Goal: Transaction & Acquisition: Download file/media

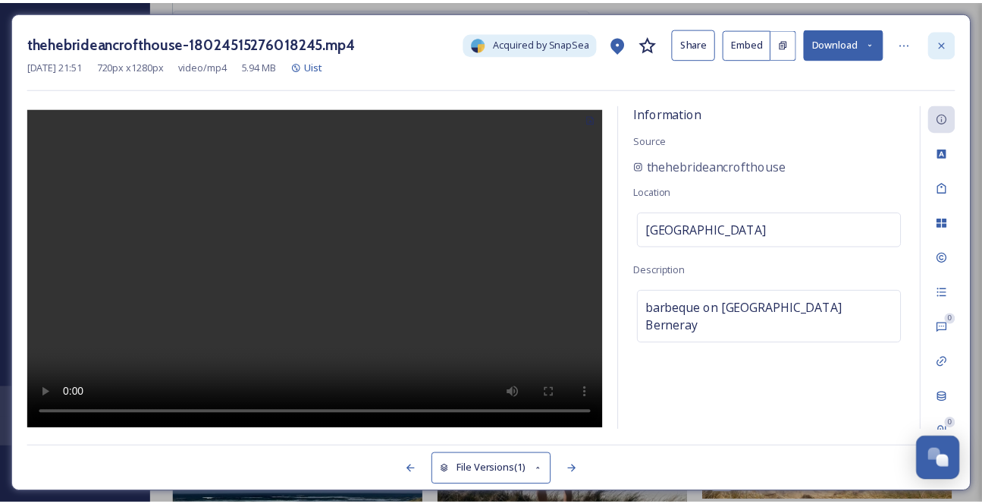
scroll to position [8984, 0]
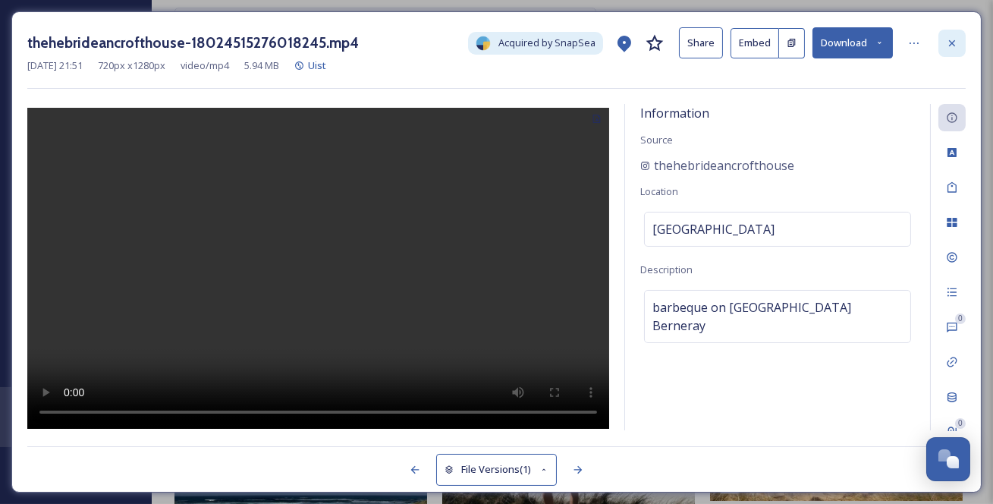
click at [956, 49] on icon at bounding box center [952, 43] width 12 height 12
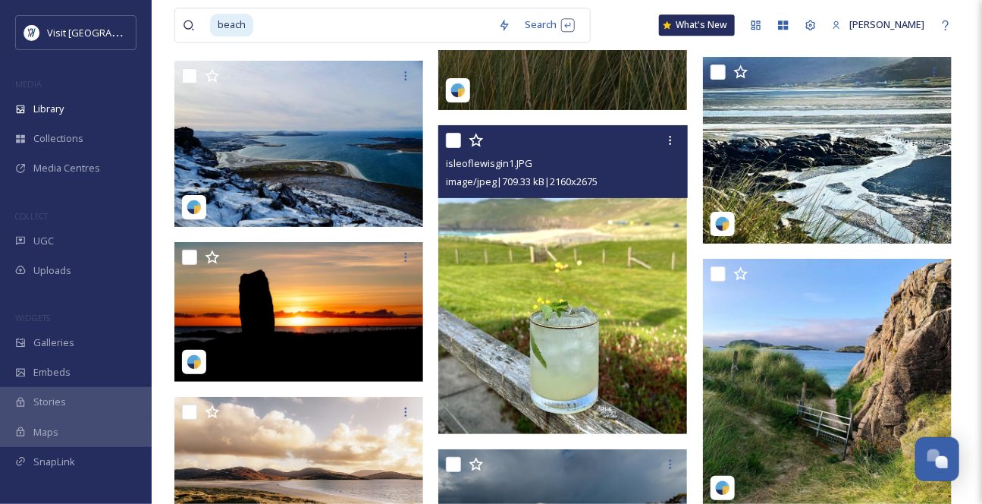
scroll to position [12293, 0]
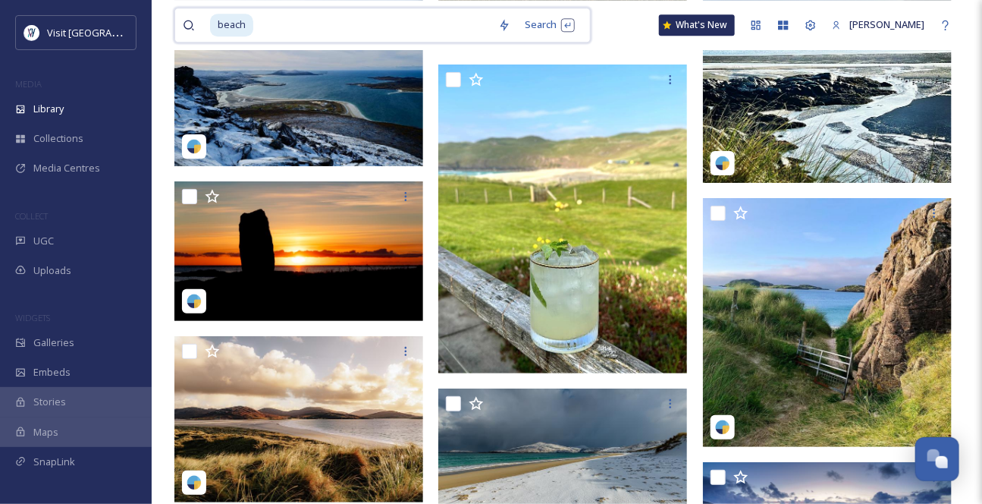
click at [275, 30] on input at bounding box center [373, 24] width 236 height 33
type input "b"
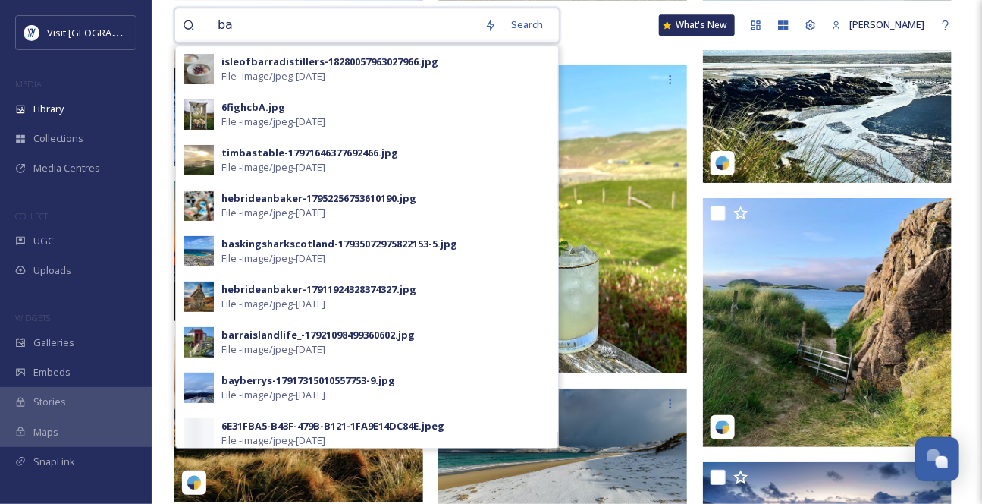
type input "b"
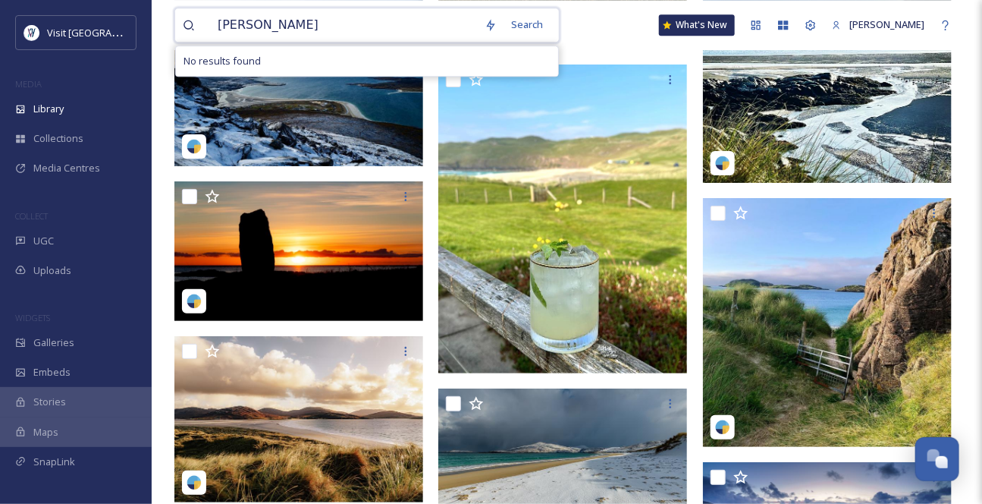
type input "culla bay"
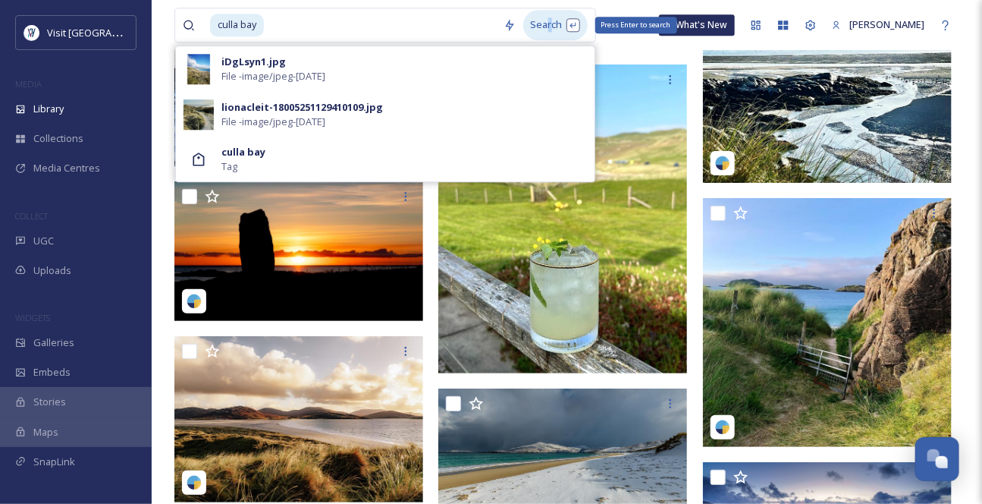
click at [560, 21] on div "Search Press Enter to search" at bounding box center [555, 25] width 64 height 30
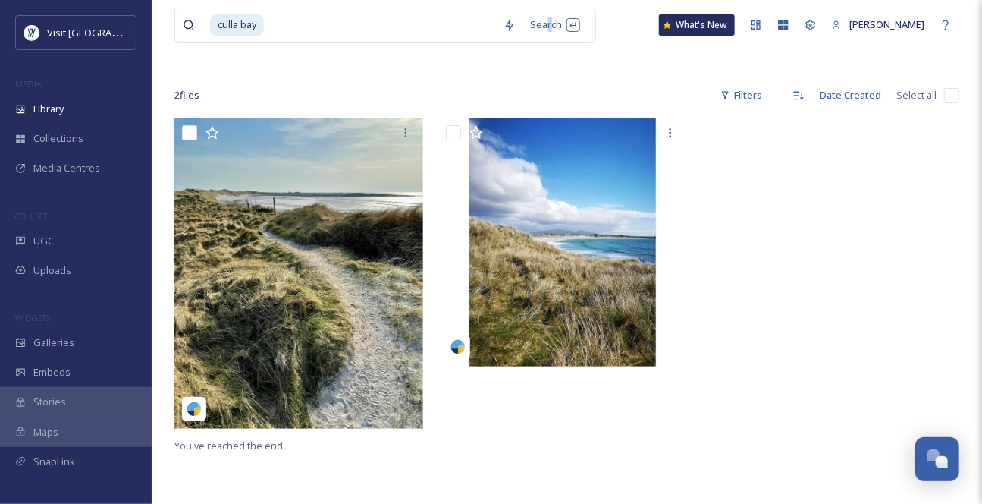
scroll to position [137, 0]
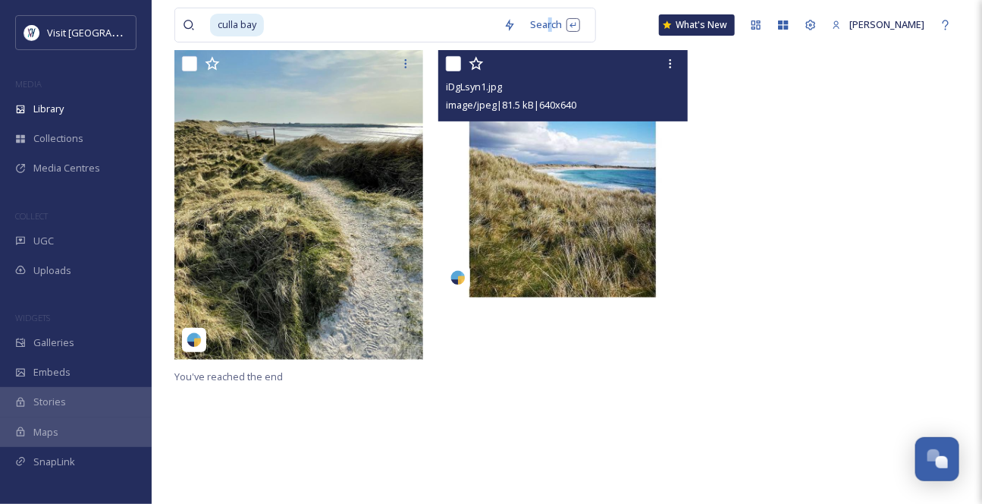
click at [614, 221] on img at bounding box center [562, 173] width 249 height 249
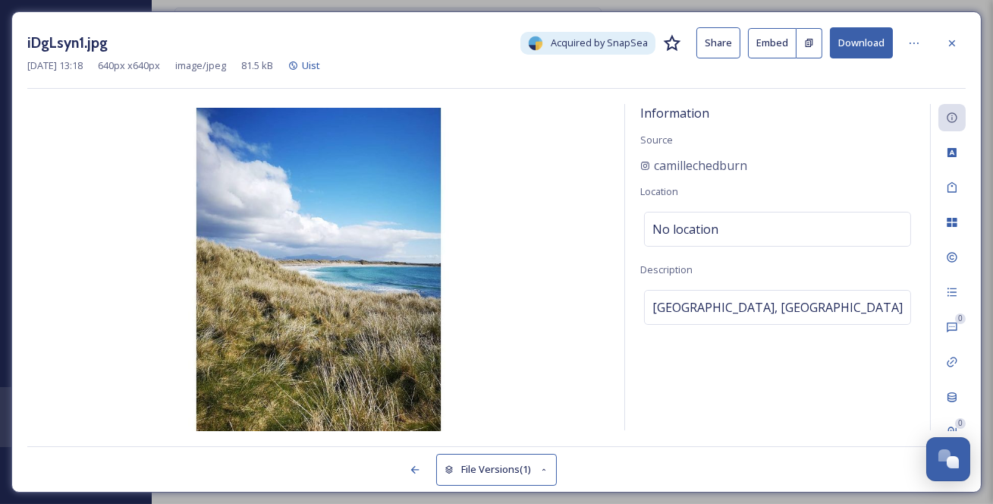
click at [874, 52] on button "Download" at bounding box center [861, 42] width 63 height 31
click at [972, 15] on div "iDgLsyn1.jpg Acquired by SnapSea Share Embed Download [DATE] 13:18 640 px x 640…" at bounding box center [496, 251] width 970 height 481
drag, startPoint x: 774, startPoint y: 181, endPoint x: 644, endPoint y: 186, distance: 129.8
click at [644, 174] on div "camillechedburn" at bounding box center [777, 165] width 275 height 18
click at [953, 43] on icon at bounding box center [952, 42] width 6 height 6
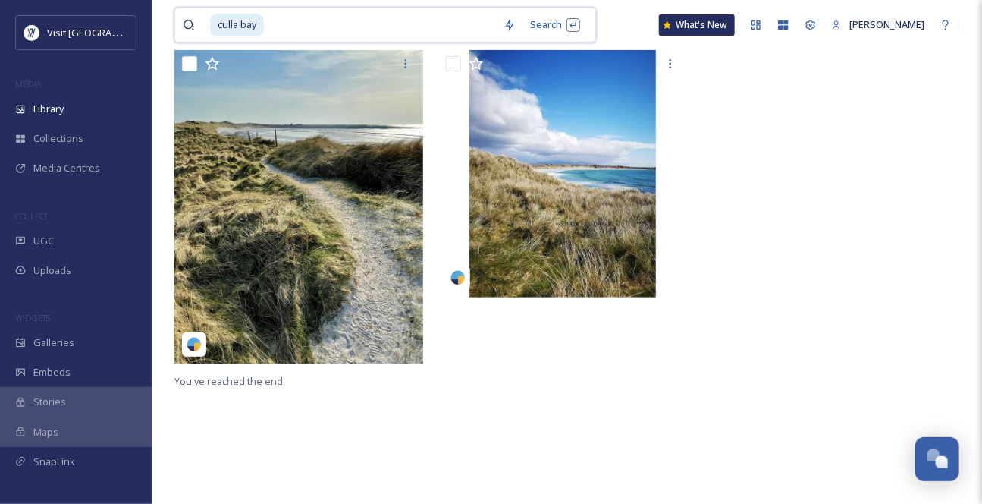
click at [341, 27] on input at bounding box center [380, 24] width 231 height 33
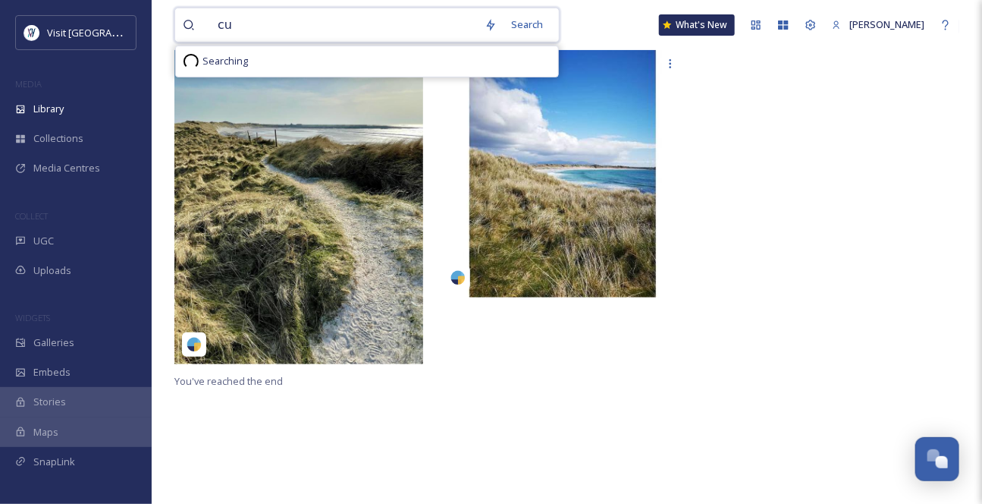
type input "c"
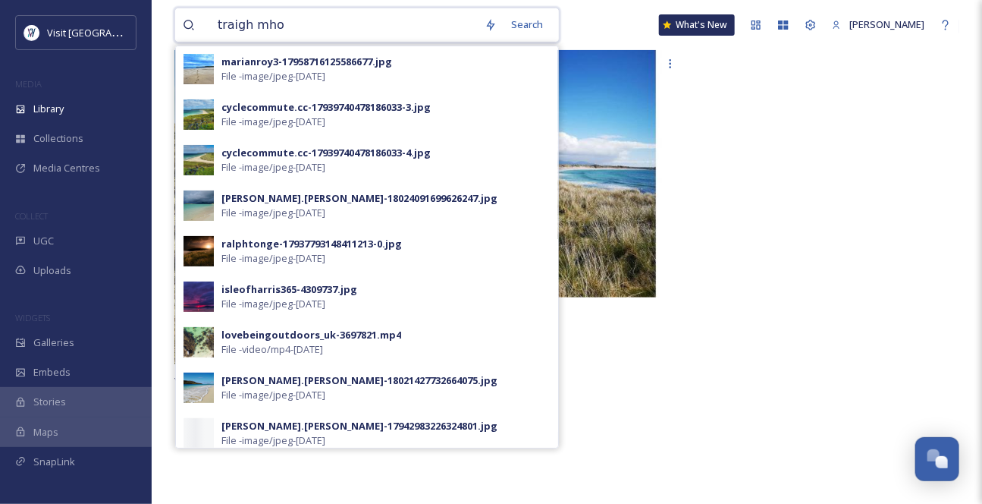
type input "traigh mhor"
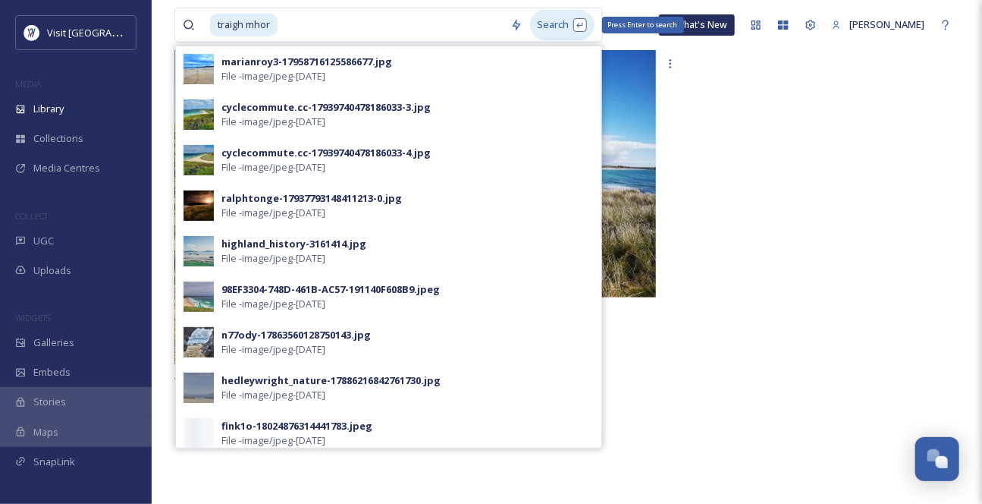
click at [561, 22] on div "Search Press Enter to search" at bounding box center [562, 25] width 64 height 30
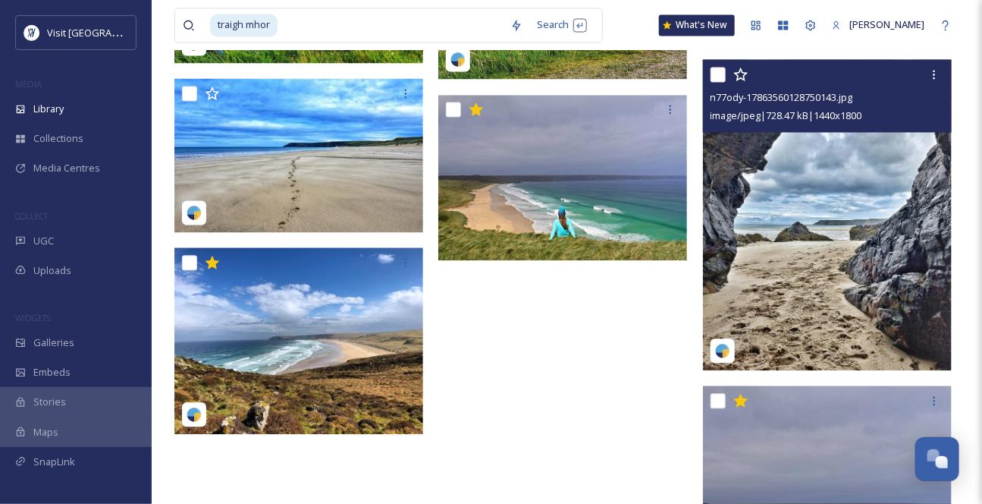
scroll to position [1009, 0]
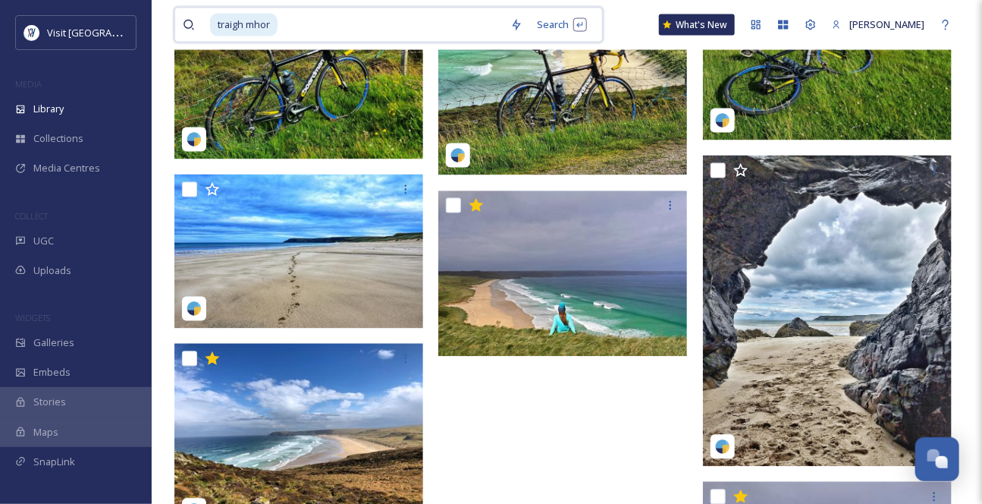
click at [333, 31] on input at bounding box center [391, 24] width 224 height 33
type input "[PERSON_NAME]"
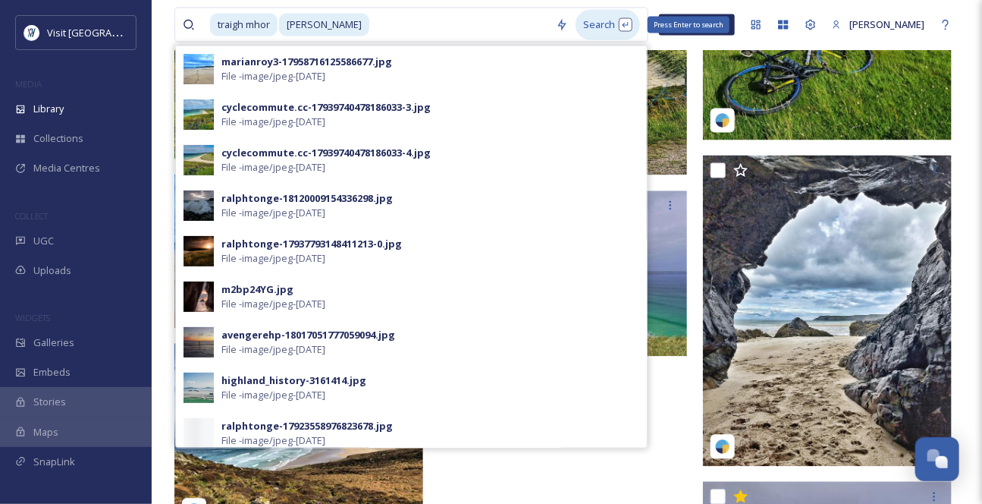
click at [595, 27] on div "Search Press Enter to search" at bounding box center [608, 25] width 64 height 30
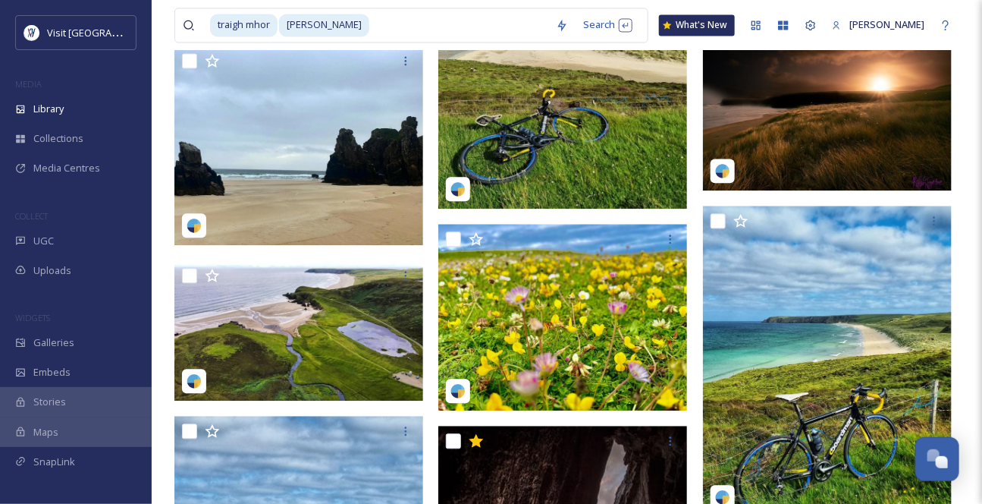
scroll to position [1172, 0]
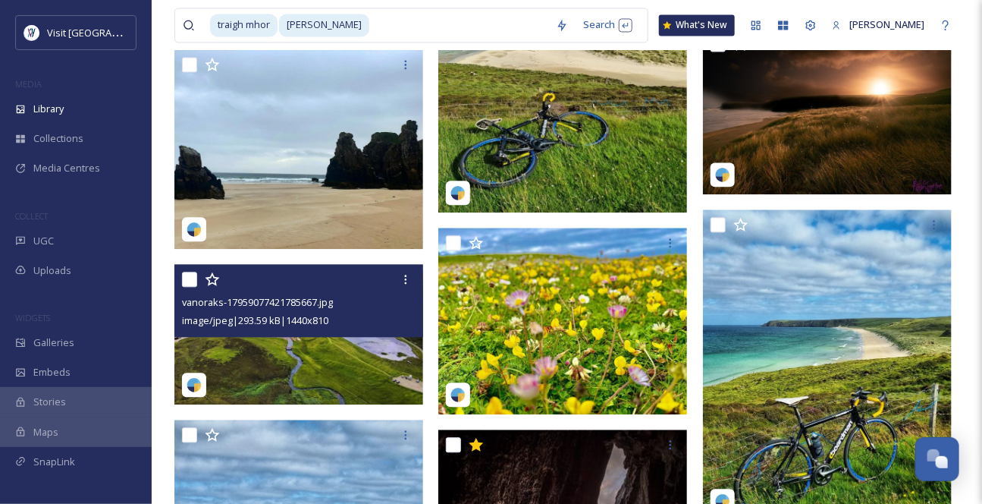
click at [306, 366] on img at bounding box center [298, 334] width 249 height 140
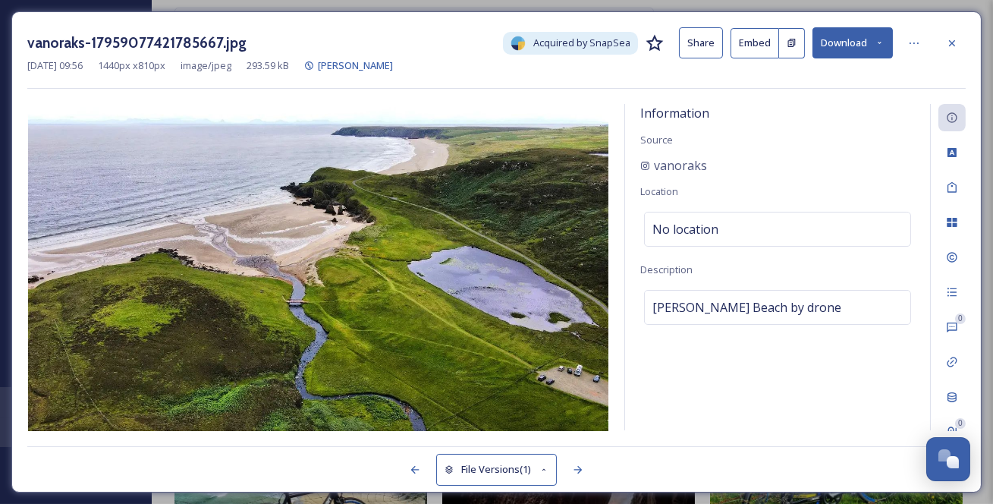
click at [877, 45] on icon at bounding box center [879, 43] width 10 height 10
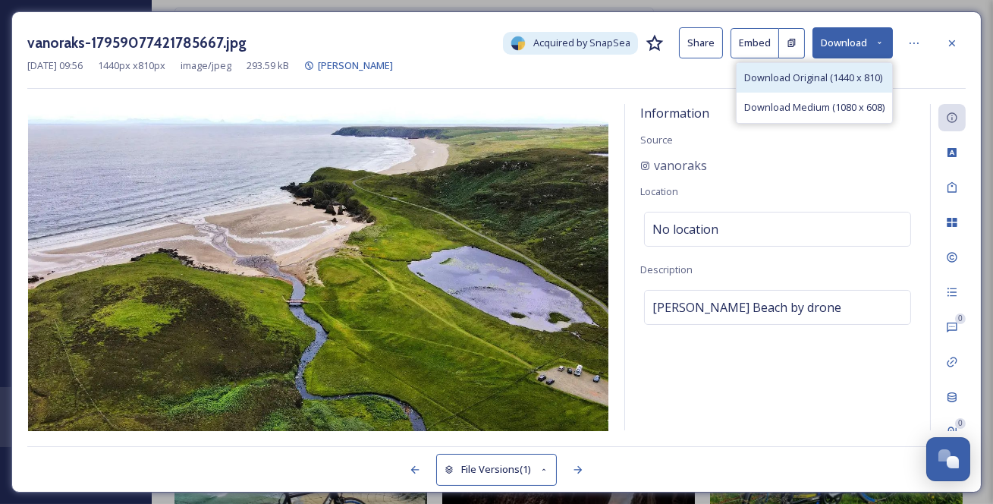
click at [855, 83] on span "Download Original (1440 x 810)" at bounding box center [813, 78] width 138 height 14
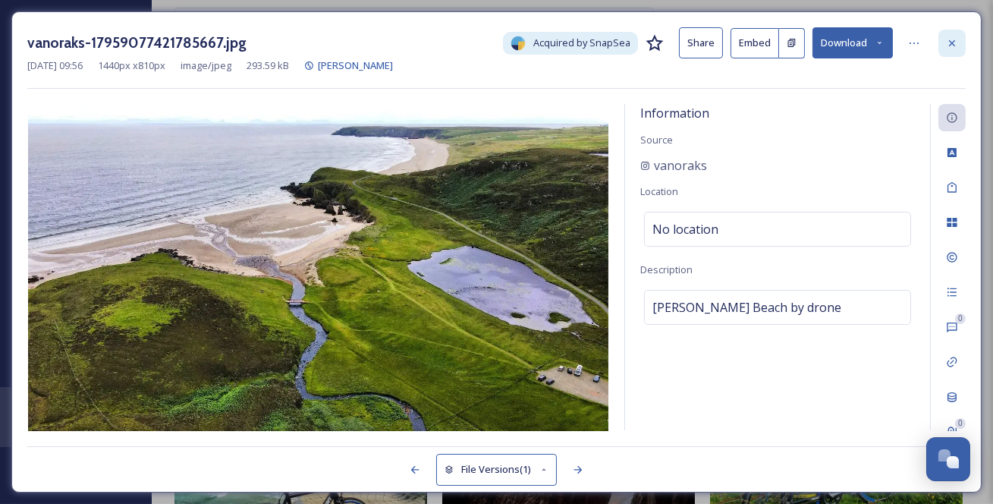
click at [958, 45] on icon at bounding box center [952, 43] width 12 height 12
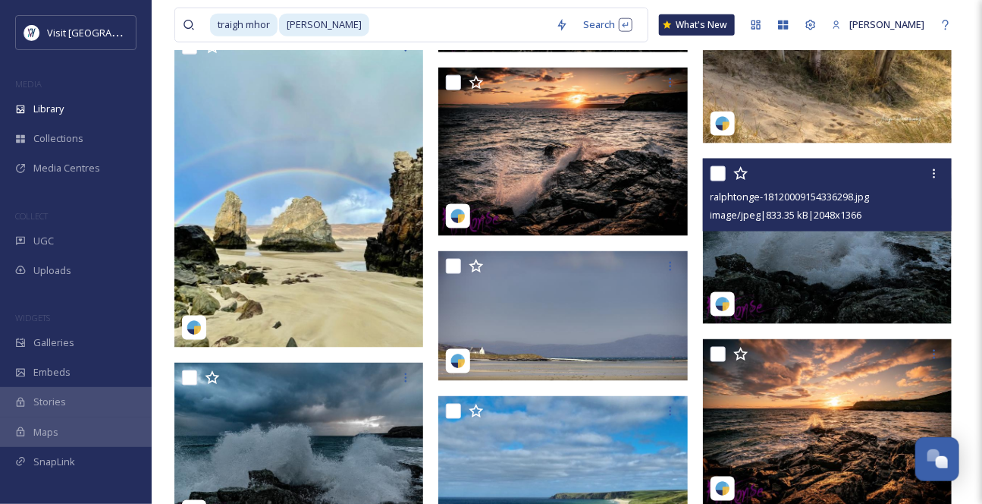
scroll to position [275, 0]
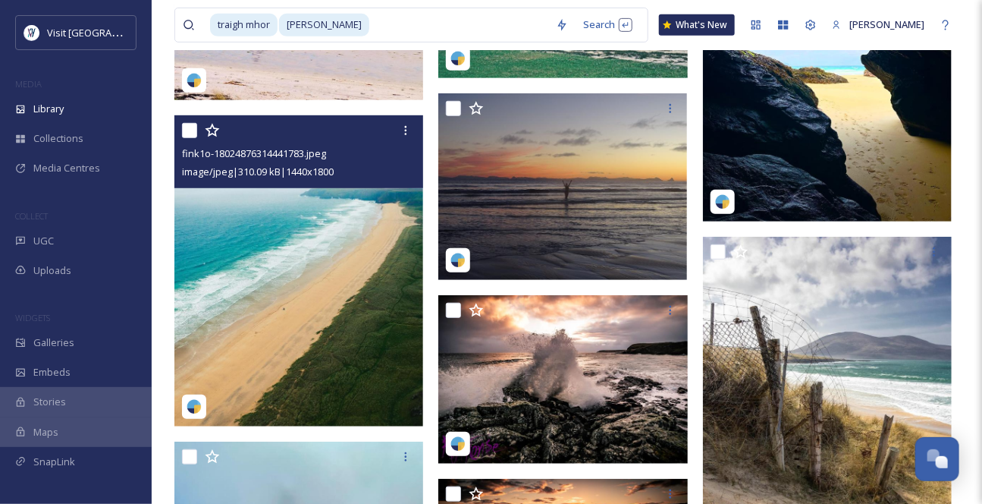
click at [297, 268] on img at bounding box center [298, 270] width 249 height 311
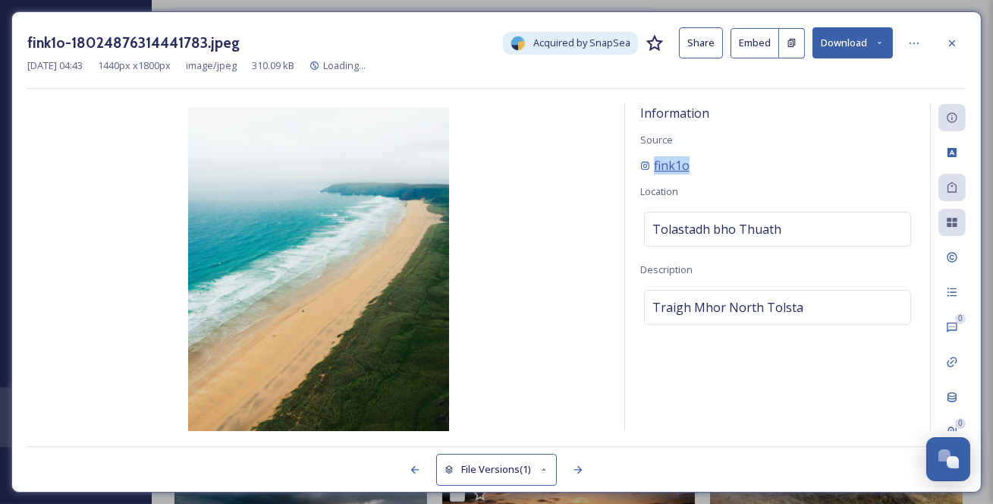
drag, startPoint x: 715, startPoint y: 187, endPoint x: 656, endPoint y: 180, distance: 59.5
click at [656, 174] on div "fink1o" at bounding box center [777, 165] width 275 height 18
copy span "fink1o"
click at [877, 48] on icon at bounding box center [879, 43] width 10 height 10
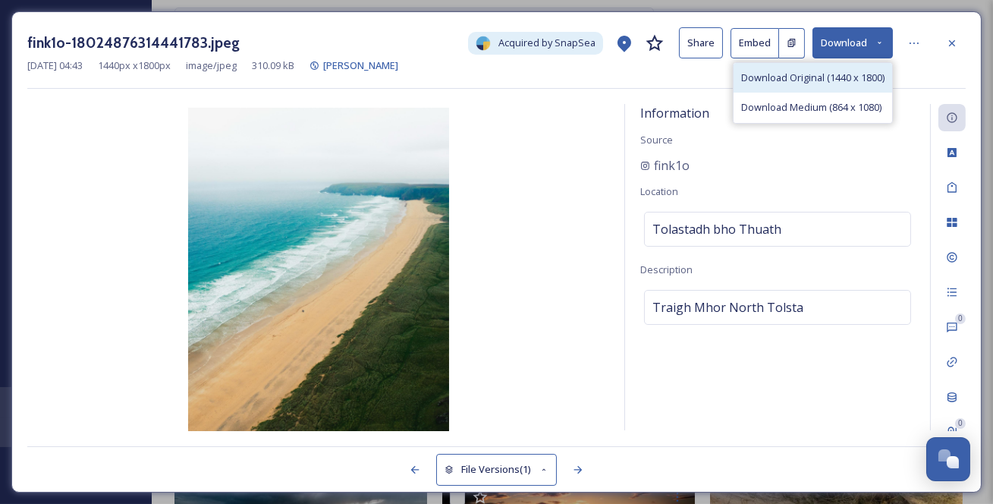
click at [824, 85] on span "Download Original (1440 x 1800)" at bounding box center [812, 78] width 143 height 14
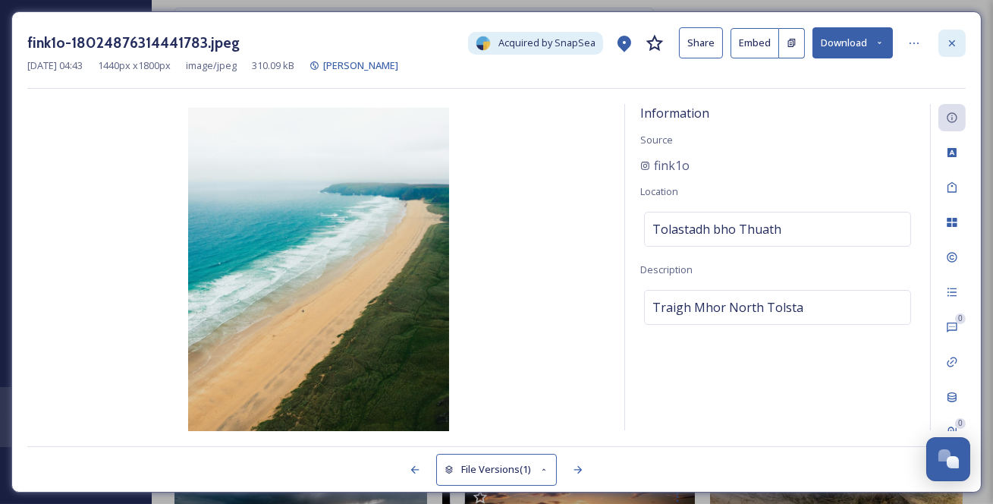
click at [949, 39] on icon at bounding box center [952, 43] width 12 height 12
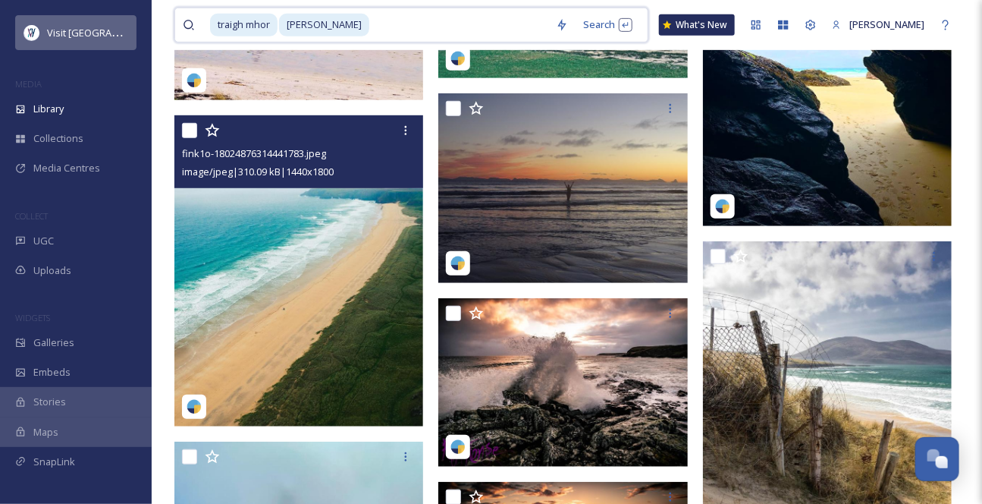
drag, startPoint x: 371, startPoint y: 28, endPoint x: 131, endPoint y: 15, distance: 240.0
type input "g"
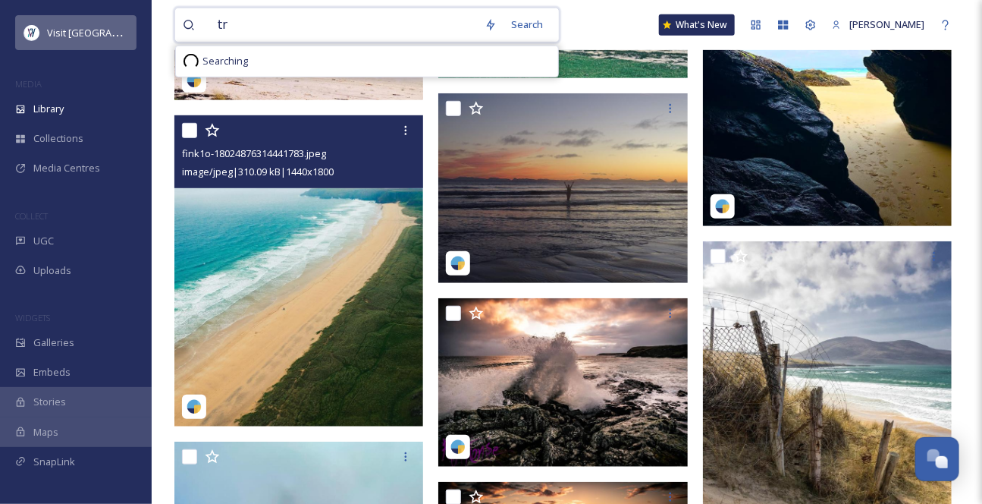
type input "t"
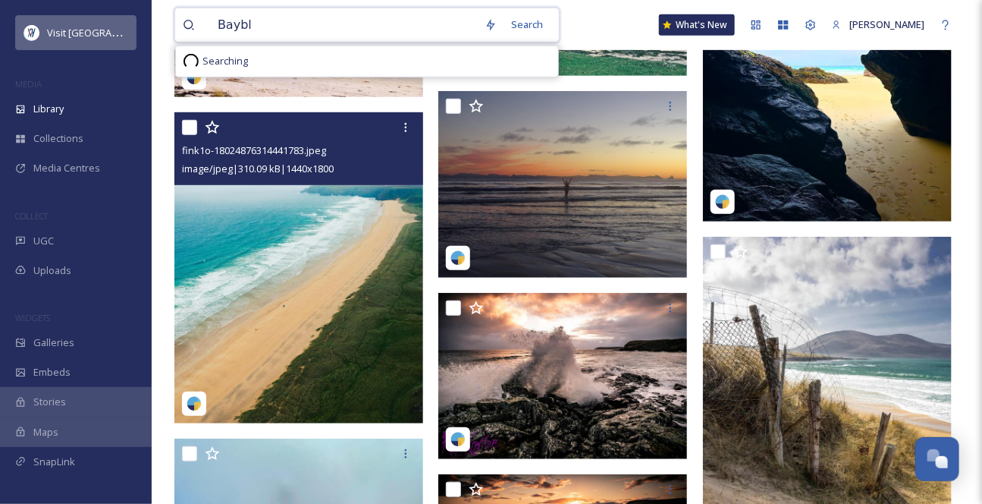
type input "Bayble"
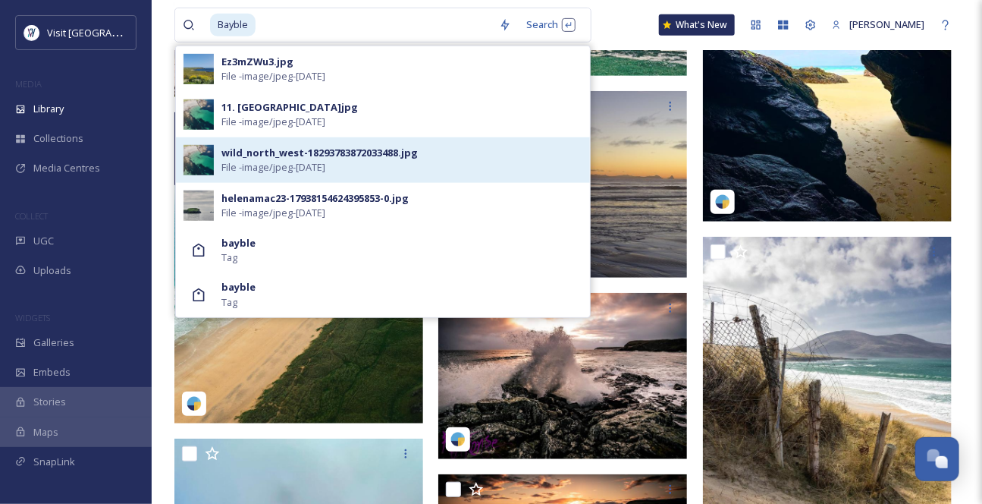
click at [316, 160] on div "wild_north_west-18293783872033488.jpg" at bounding box center [319, 153] width 196 height 14
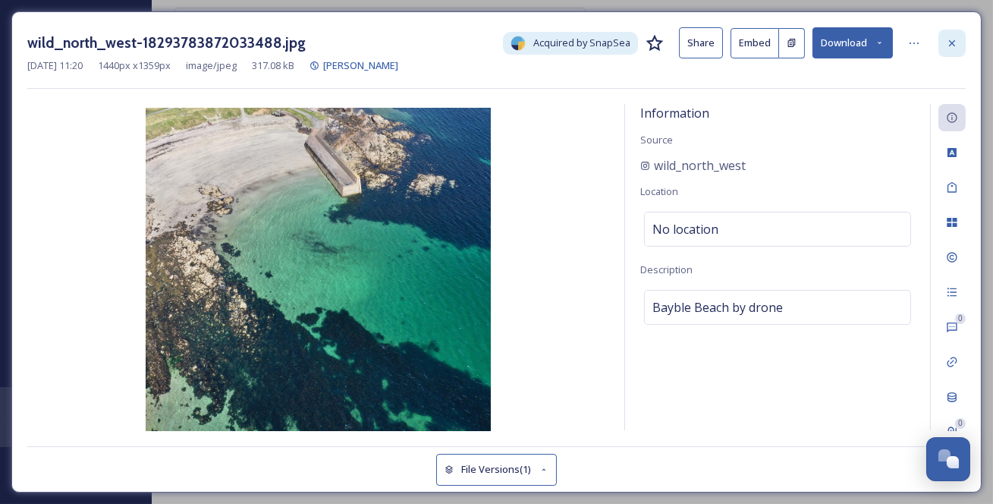
click at [950, 47] on icon at bounding box center [952, 43] width 12 height 12
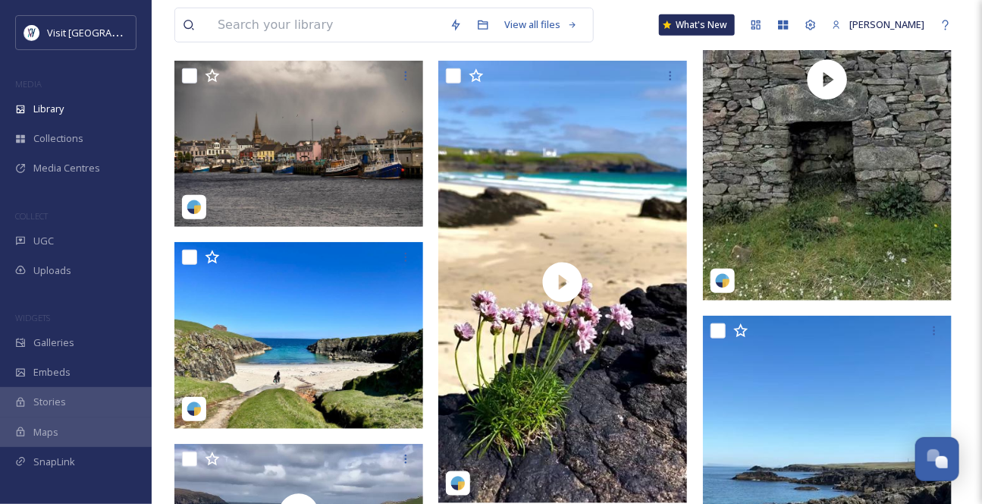
scroll to position [344, 0]
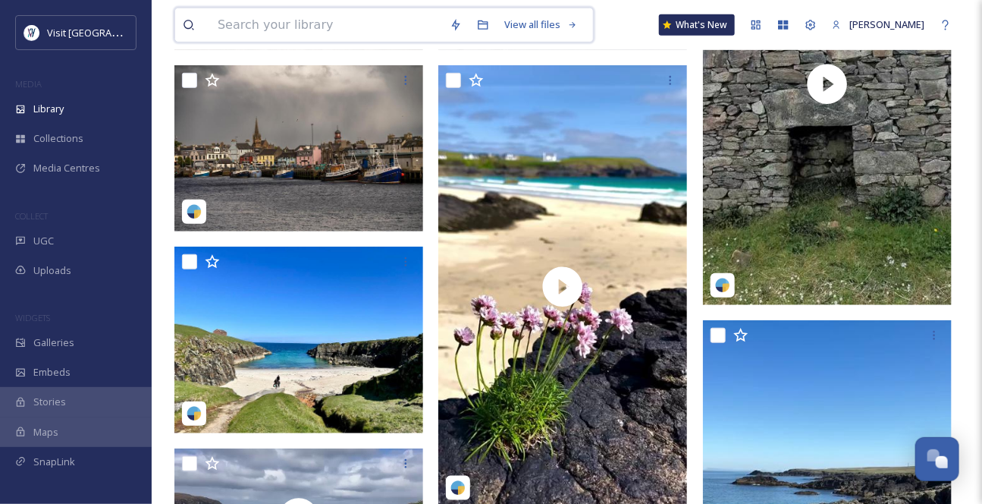
click at [369, 30] on input at bounding box center [326, 24] width 232 height 33
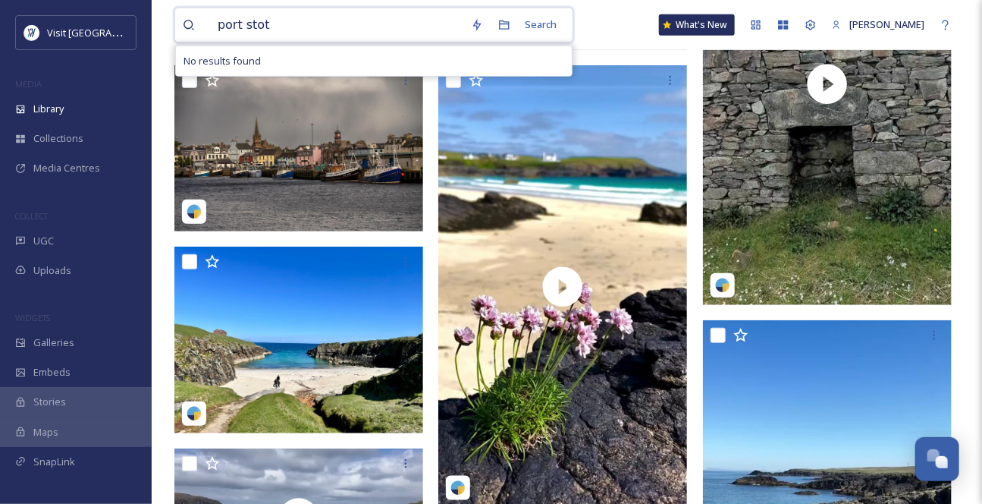
type input "port stoth"
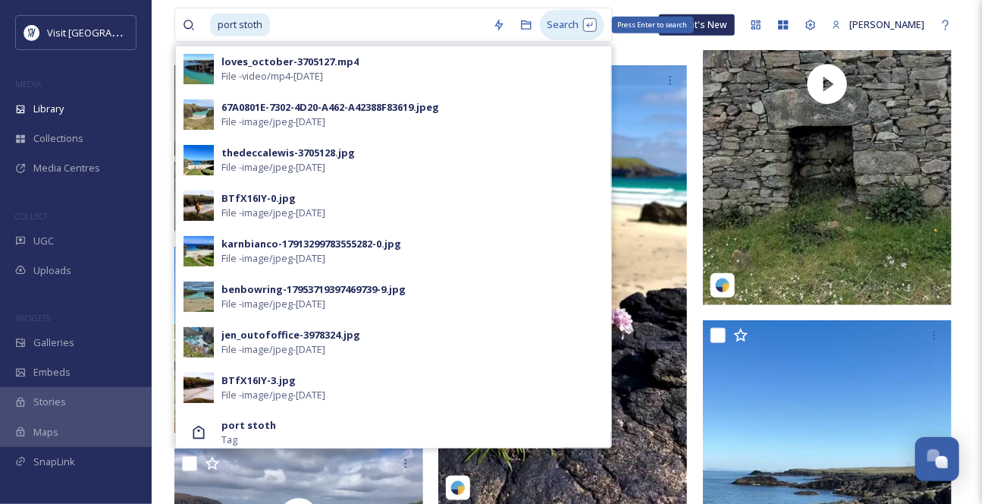
click at [570, 39] on div "Search Press Enter to search" at bounding box center [572, 25] width 64 height 30
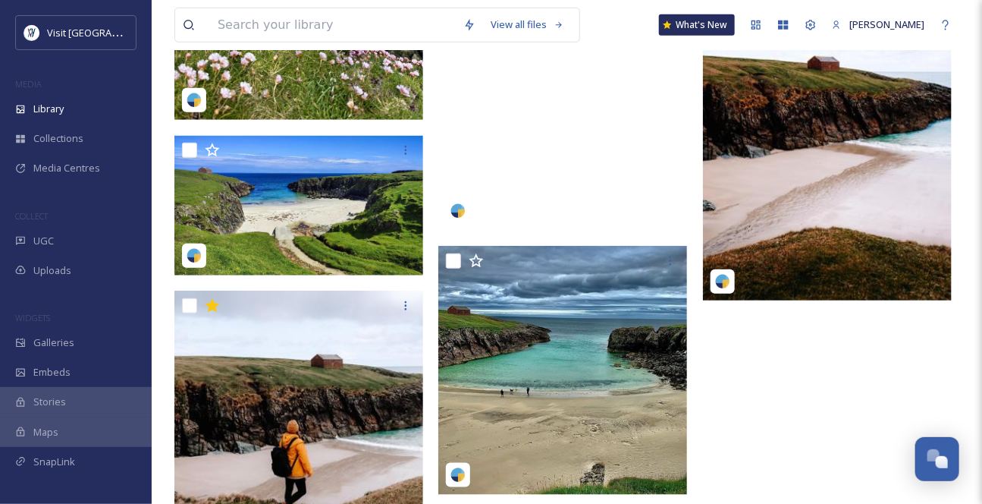
scroll to position [413, 0]
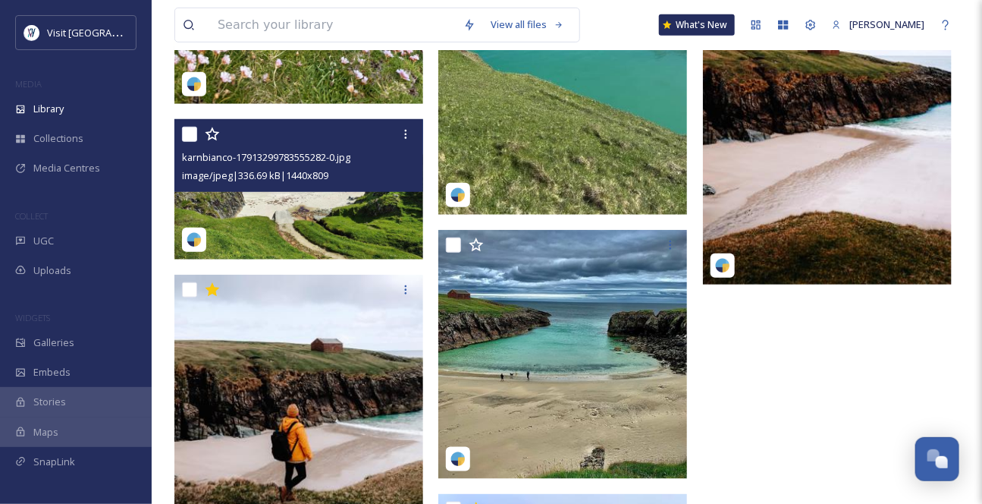
click at [346, 224] on img at bounding box center [298, 190] width 249 height 140
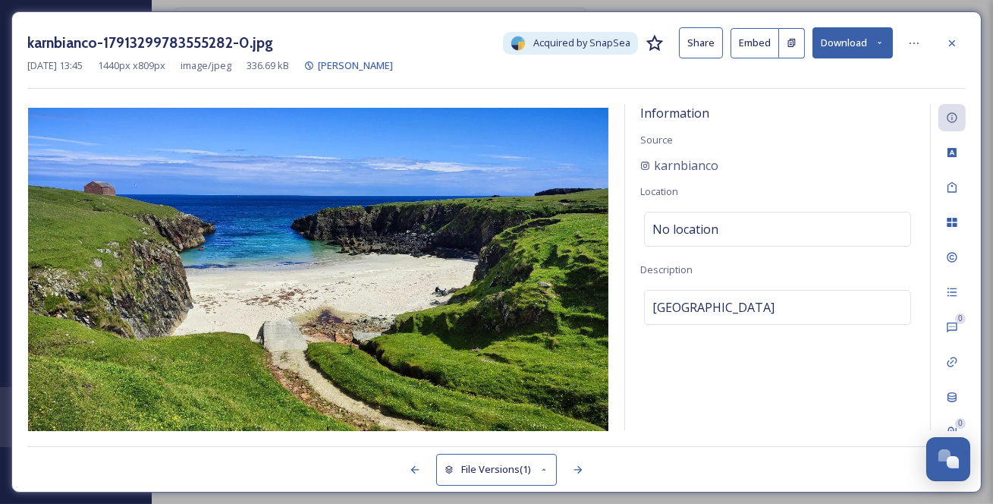
click at [874, 47] on icon at bounding box center [879, 43] width 10 height 10
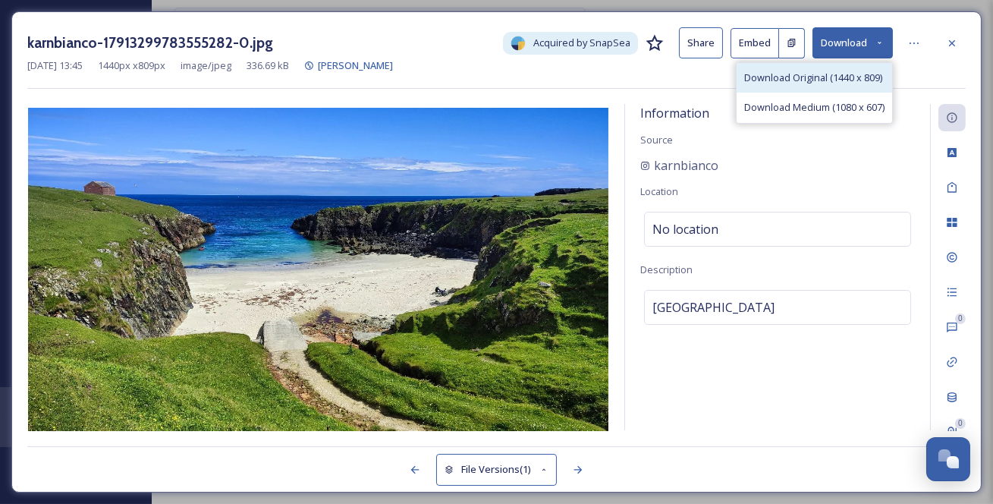
click at [840, 80] on span "Download Original (1440 x 809)" at bounding box center [813, 78] width 138 height 14
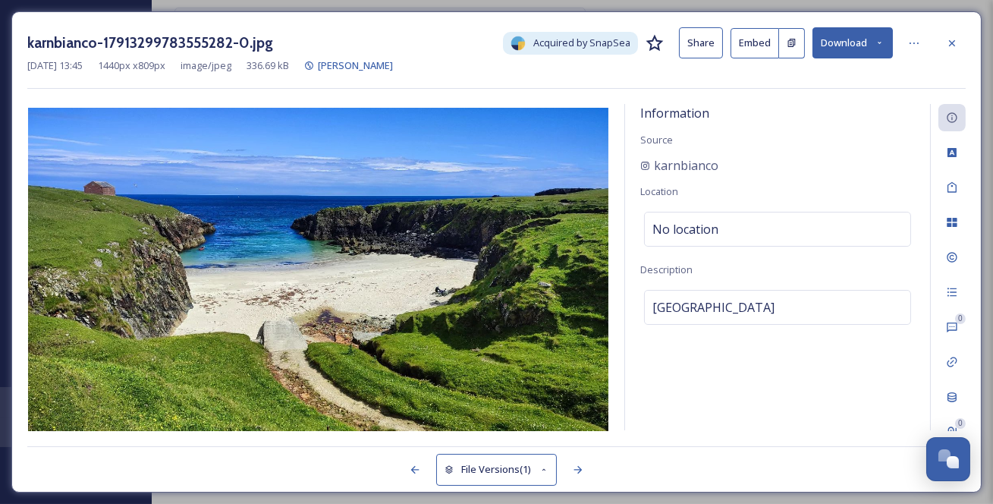
click at [959, 44] on div at bounding box center [951, 43] width 27 height 27
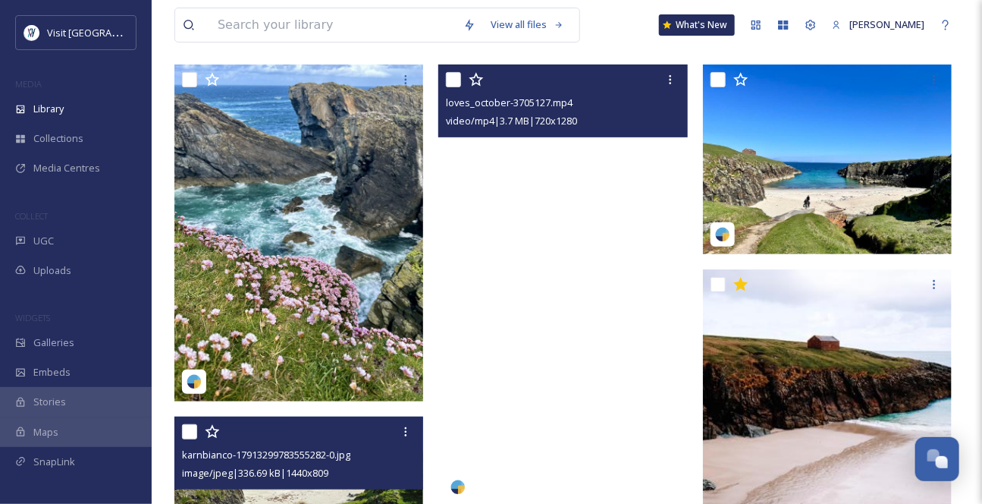
scroll to position [137, 0]
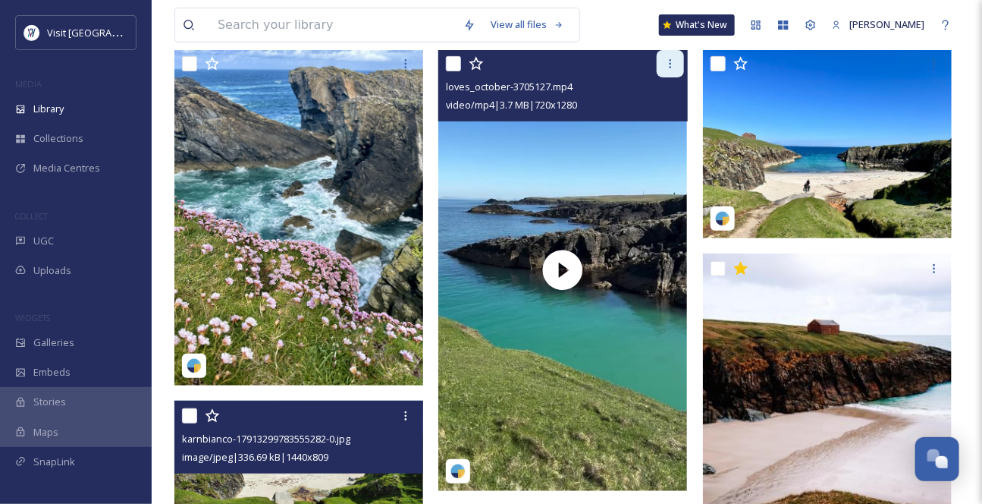
click at [670, 70] on icon at bounding box center [670, 64] width 12 height 12
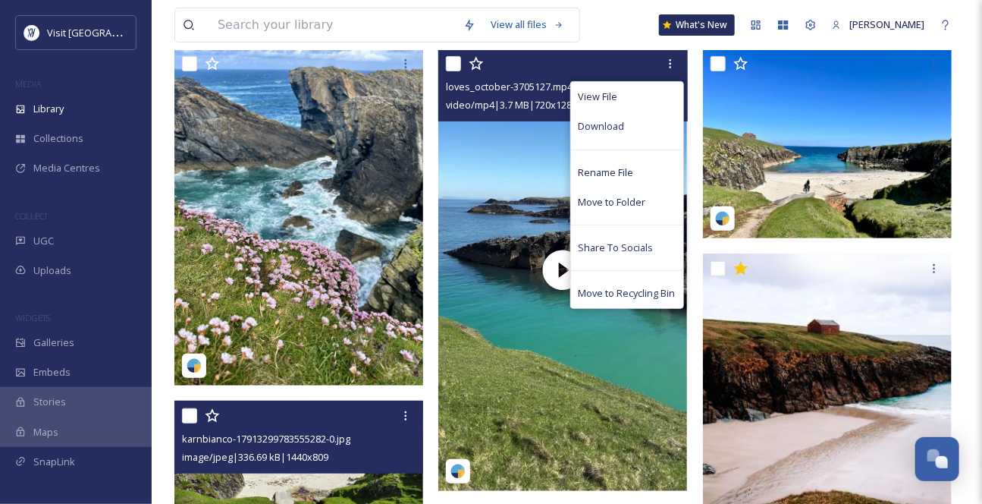
click at [623, 141] on div "Download" at bounding box center [627, 126] width 112 height 30
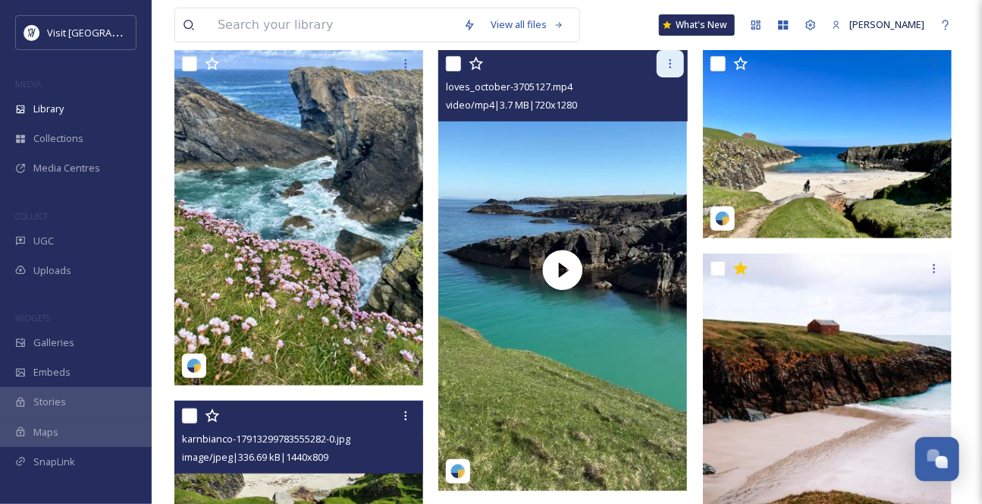
click at [667, 70] on icon at bounding box center [670, 64] width 12 height 12
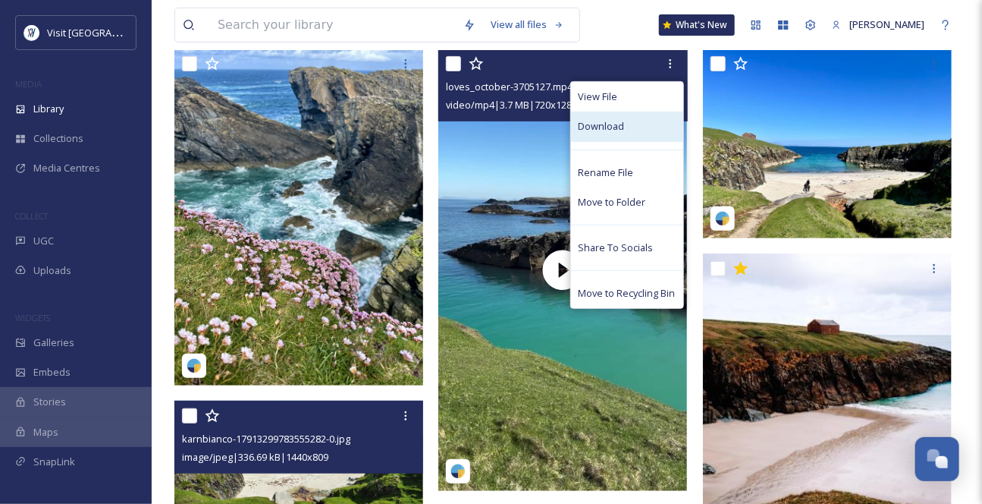
click at [622, 141] on div "Download" at bounding box center [627, 126] width 112 height 30
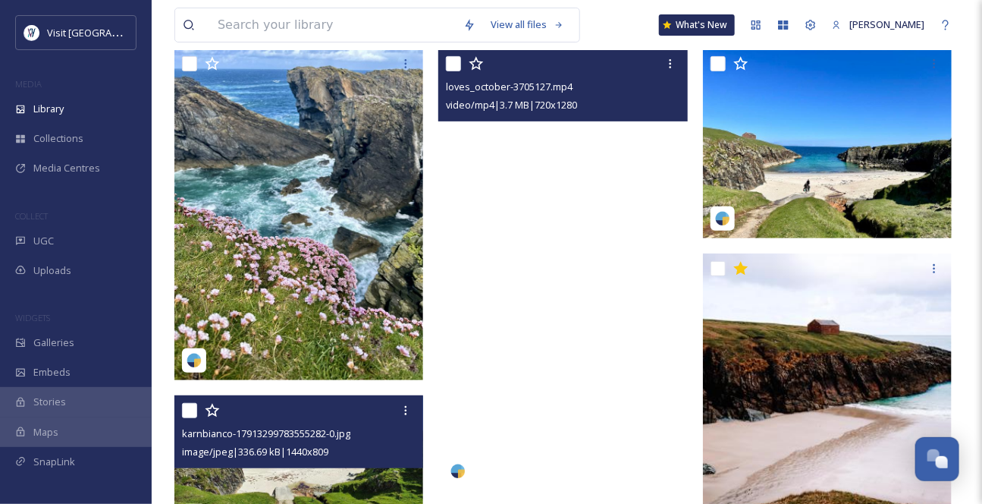
click at [535, 181] on video "loves_october-3705127.mp4" at bounding box center [562, 270] width 249 height 442
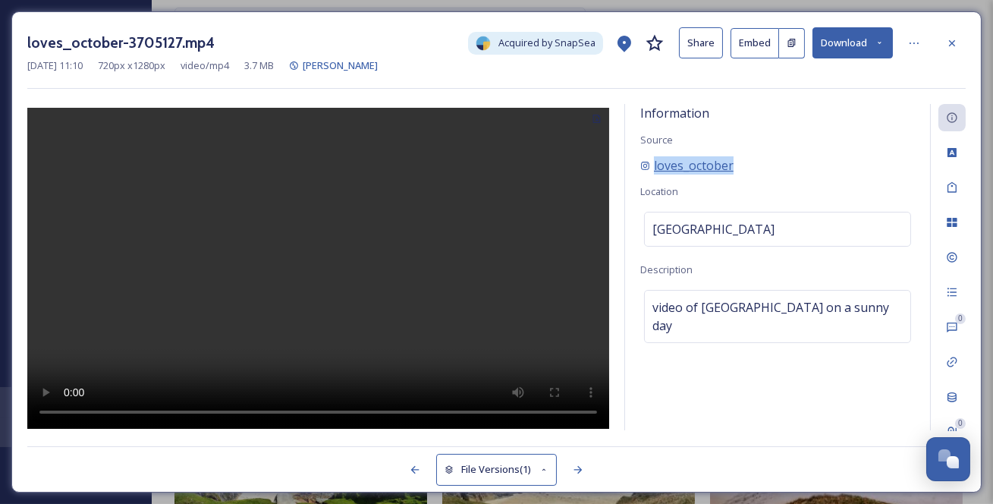
drag, startPoint x: 762, startPoint y: 189, endPoint x: 648, endPoint y: 187, distance: 114.5
click at [648, 174] on div "loves_october" at bounding box center [777, 165] width 275 height 18
copy span "loves_october"
click at [950, 42] on icon at bounding box center [952, 42] width 6 height 6
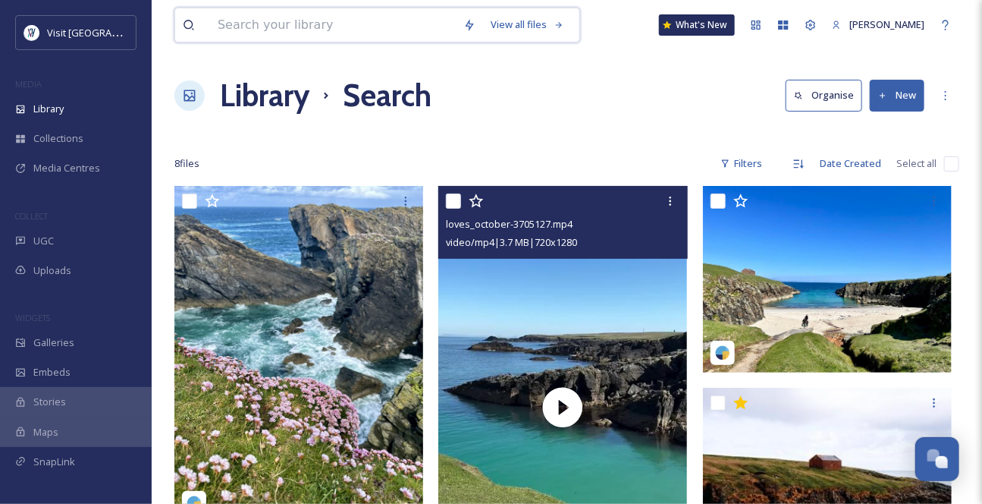
click at [319, 26] on input at bounding box center [333, 24] width 246 height 33
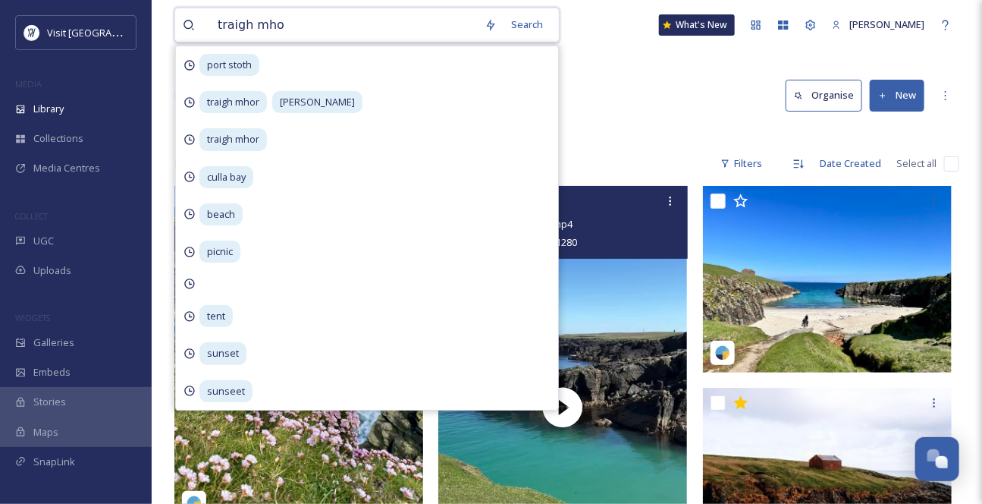
type input "traigh mhor"
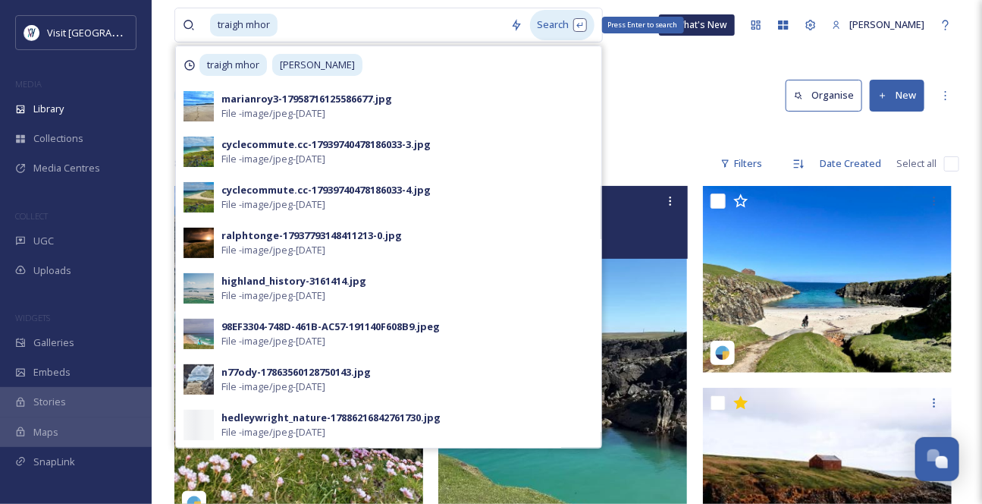
click at [564, 21] on div "Search Press Enter to search" at bounding box center [562, 25] width 64 height 30
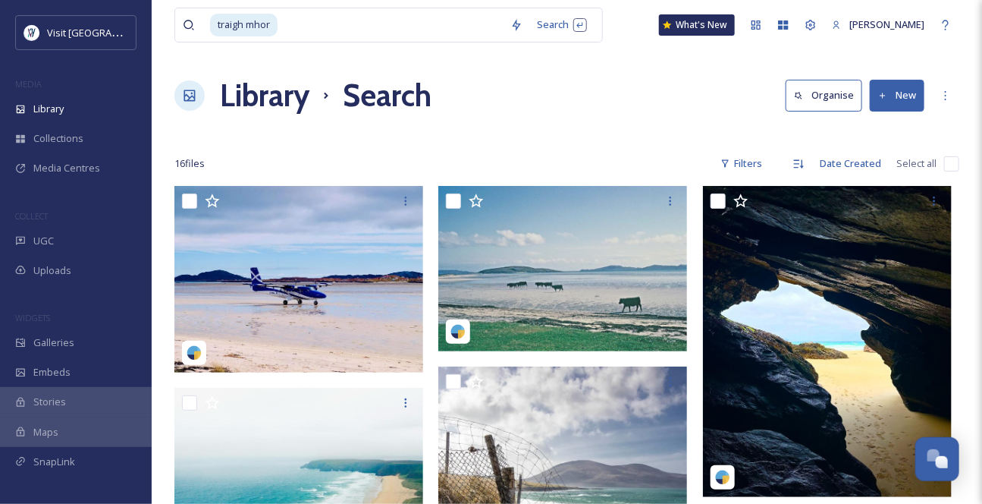
click at [698, 102] on div "Library Search Organise New" at bounding box center [566, 96] width 785 height 46
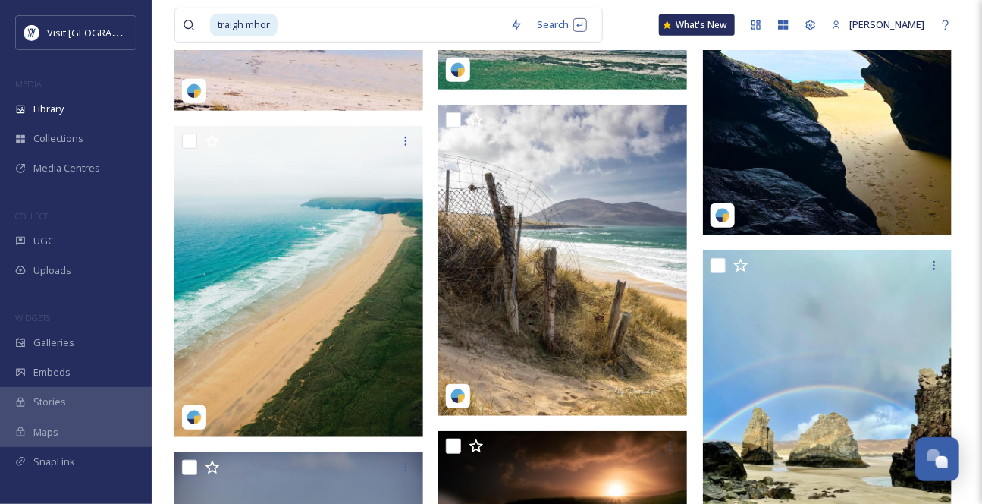
scroll to position [413, 0]
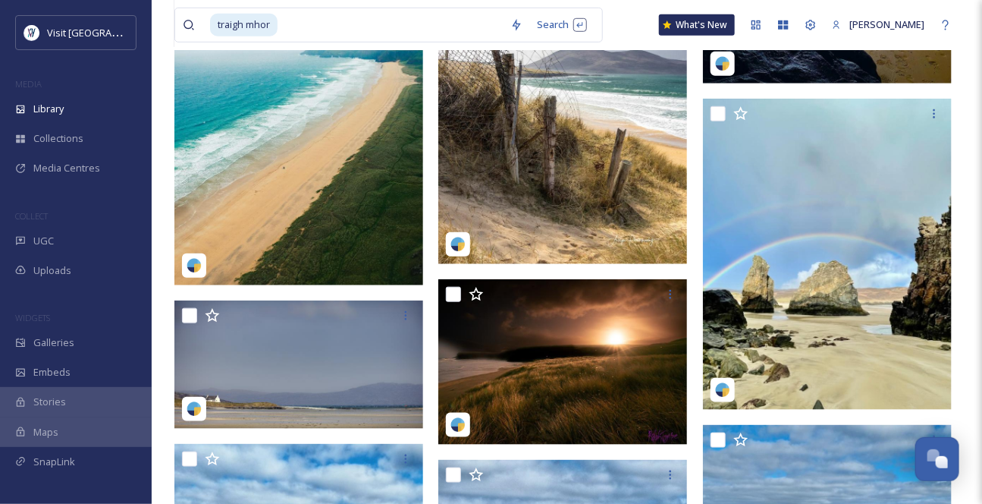
click at [234, 193] on img at bounding box center [298, 129] width 249 height 311
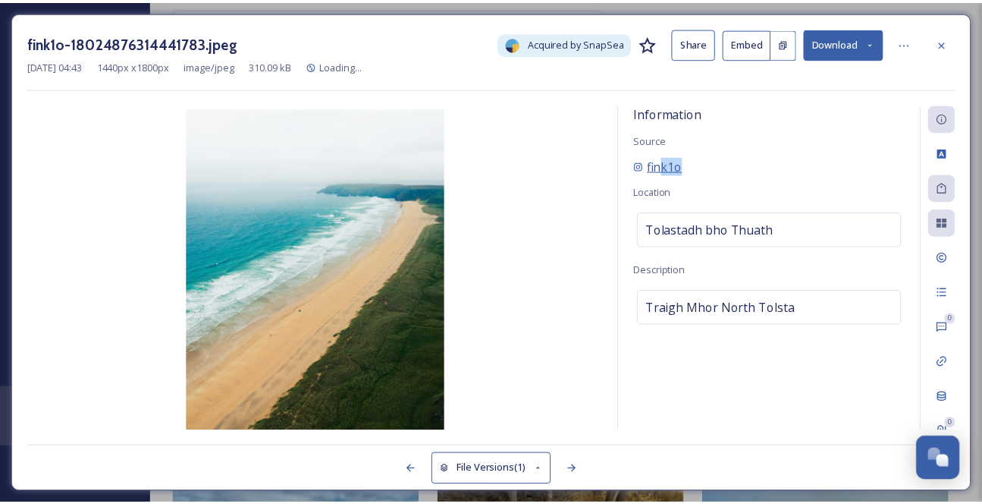
scroll to position [90, 0]
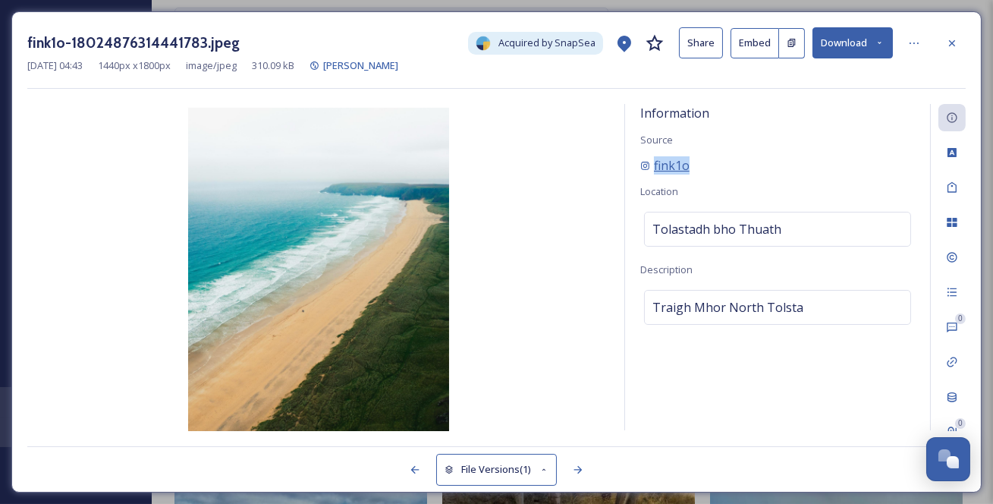
drag, startPoint x: 714, startPoint y: 183, endPoint x: 654, endPoint y: 179, distance: 60.0
click at [654, 174] on div "fink1o" at bounding box center [777, 165] width 275 height 18
copy span "fink1o"
click at [952, 45] on icon at bounding box center [952, 42] width 6 height 6
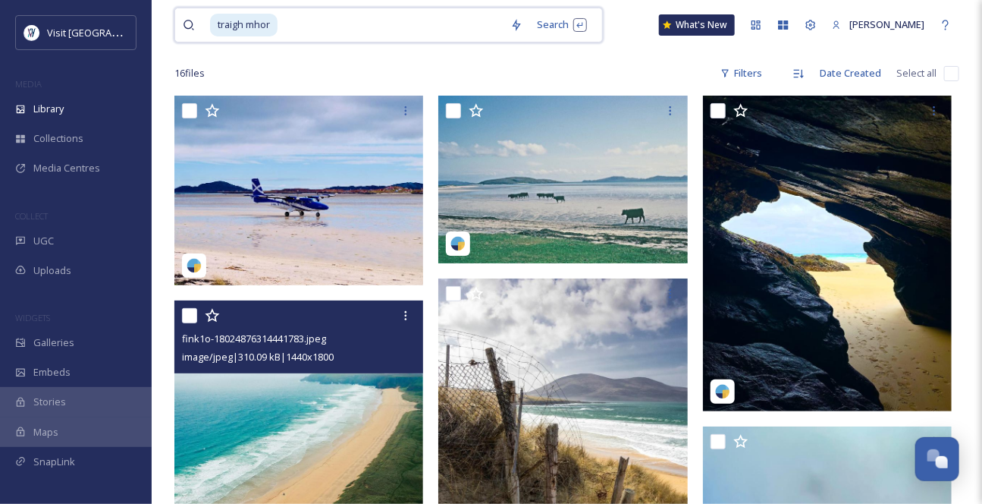
click at [341, 22] on input at bounding box center [391, 24] width 224 height 33
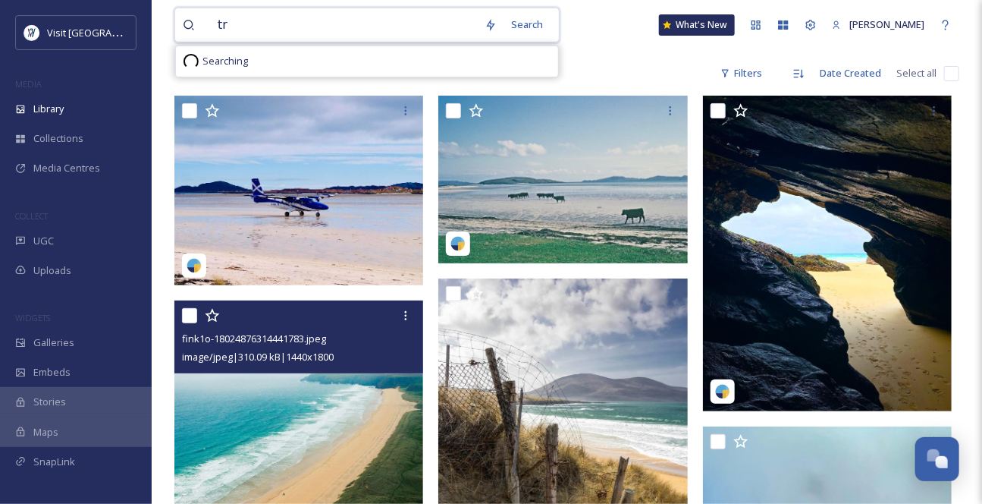
type input "t"
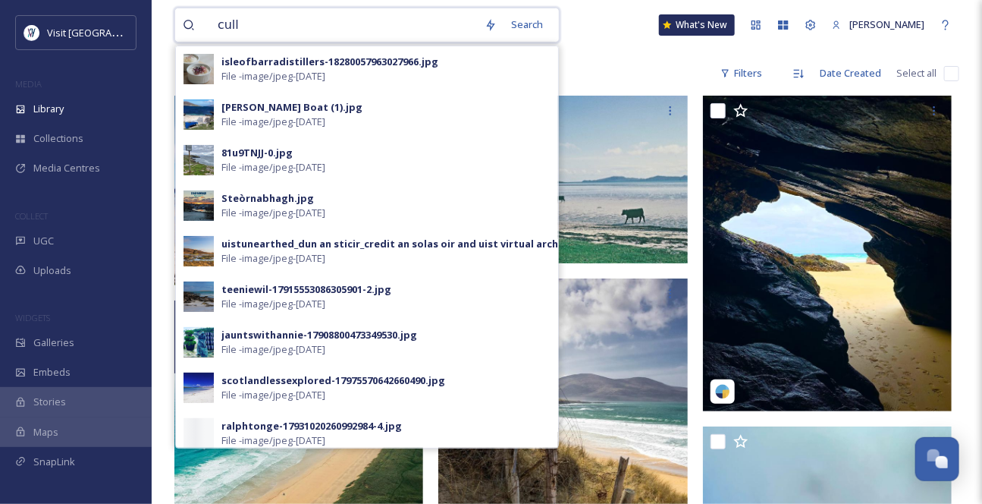
type input "culla"
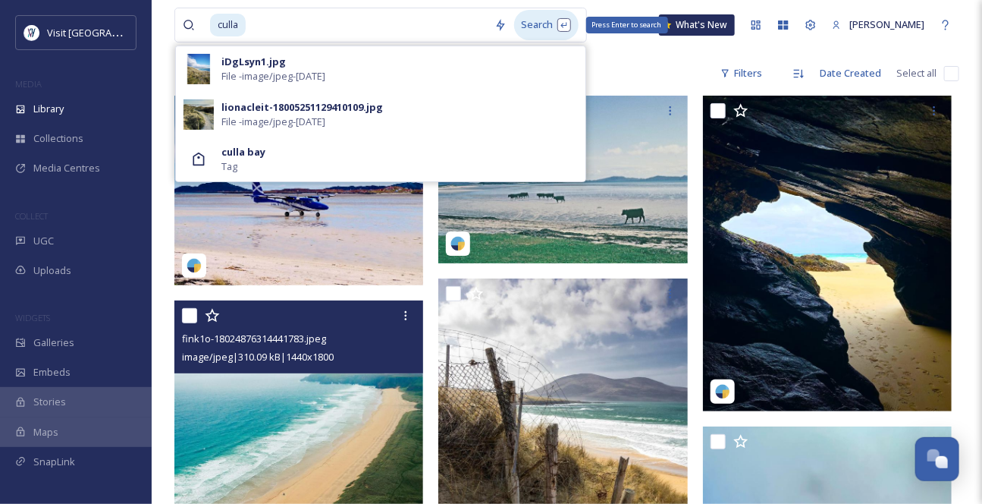
click at [542, 30] on div "Search Press Enter to search" at bounding box center [546, 25] width 64 height 30
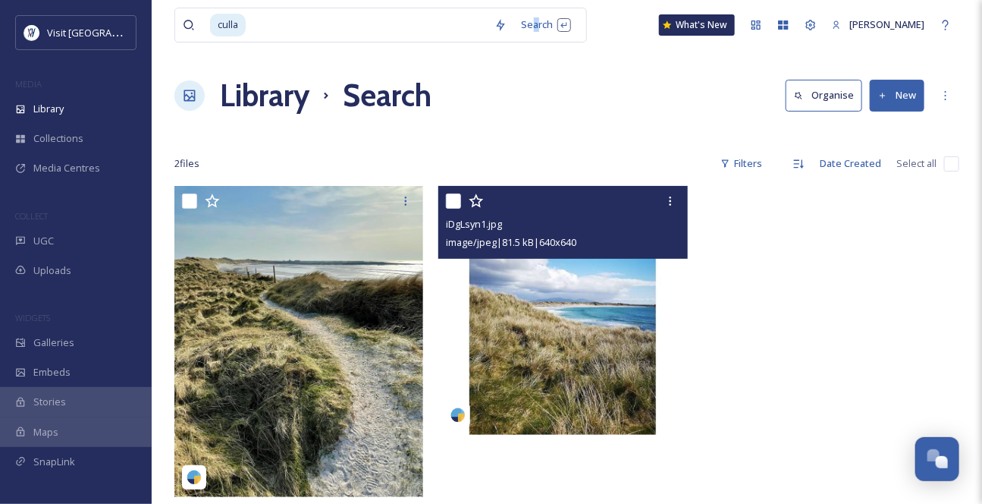
click at [611, 322] on img at bounding box center [562, 310] width 249 height 249
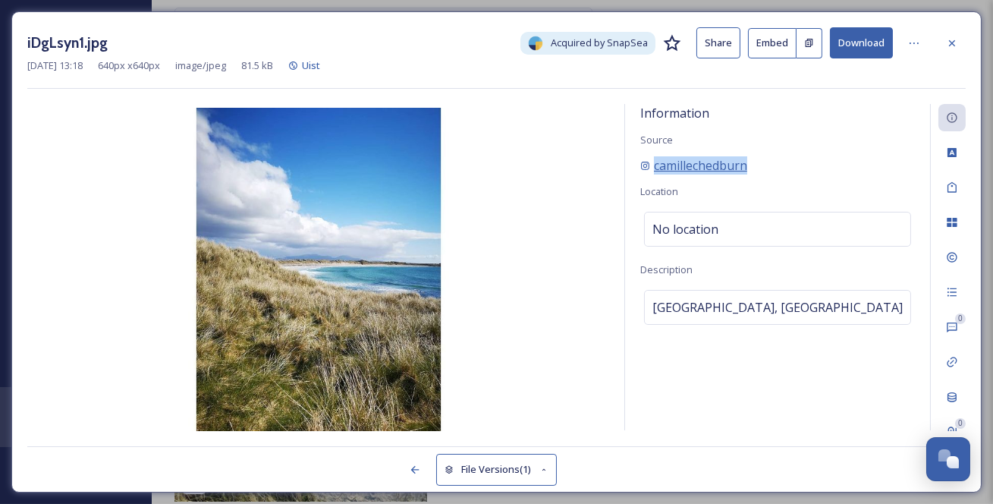
drag, startPoint x: 773, startPoint y: 184, endPoint x: 657, endPoint y: 190, distance: 116.2
click at [657, 174] on div "camillechedburn" at bounding box center [777, 165] width 275 height 18
copy span "camillechedburn"
click at [948, 49] on icon at bounding box center [952, 43] width 12 height 12
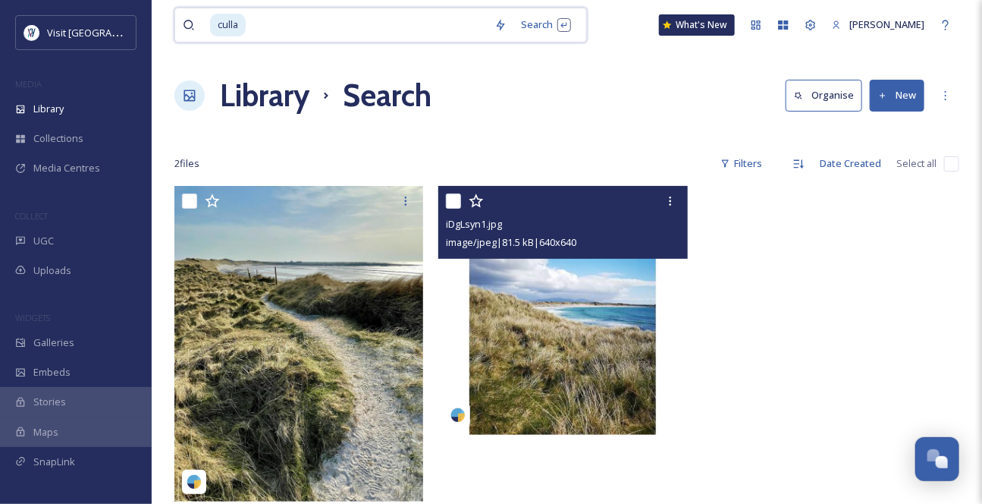
drag, startPoint x: 246, startPoint y: 27, endPoint x: 276, endPoint y: 27, distance: 30.3
click at [246, 27] on span "culla" at bounding box center [228, 25] width 36 height 22
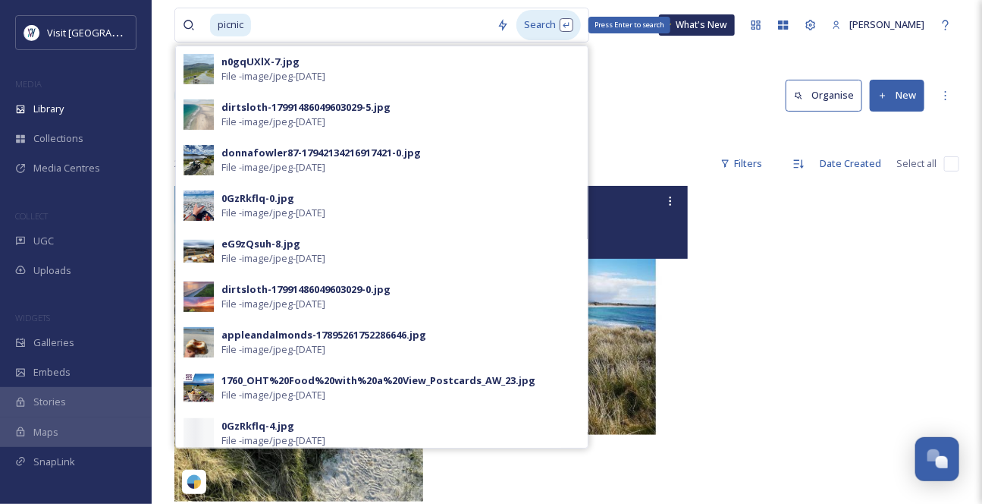
click at [545, 30] on div "Search Press Enter to search" at bounding box center [548, 25] width 64 height 30
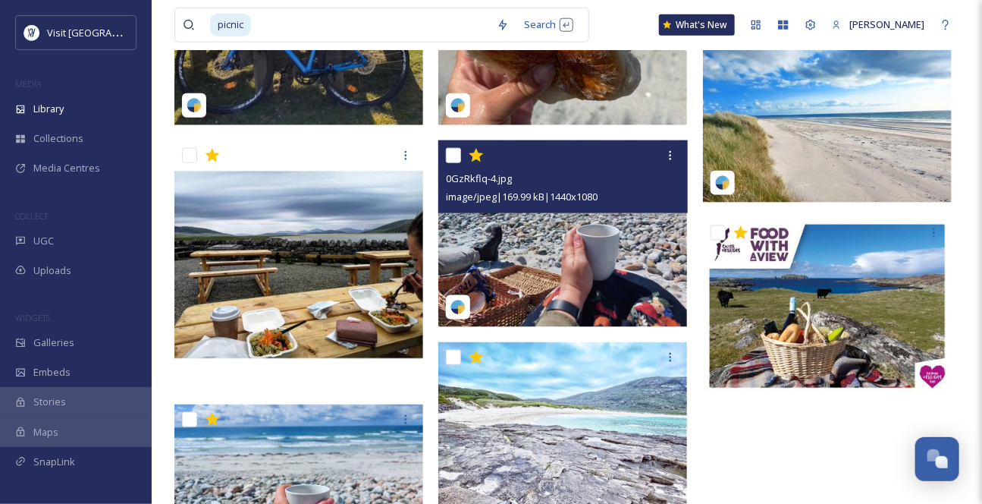
scroll to position [689, 0]
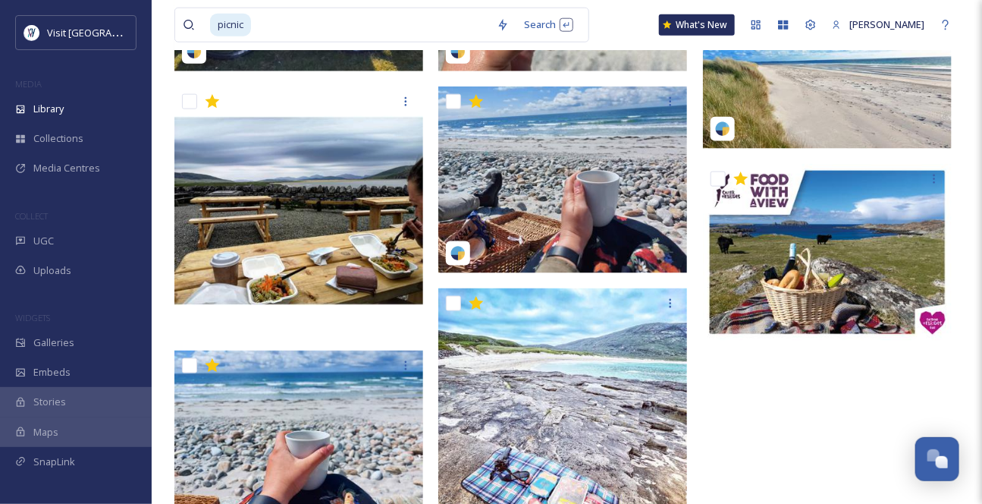
click at [557, 245] on img at bounding box center [562, 179] width 249 height 187
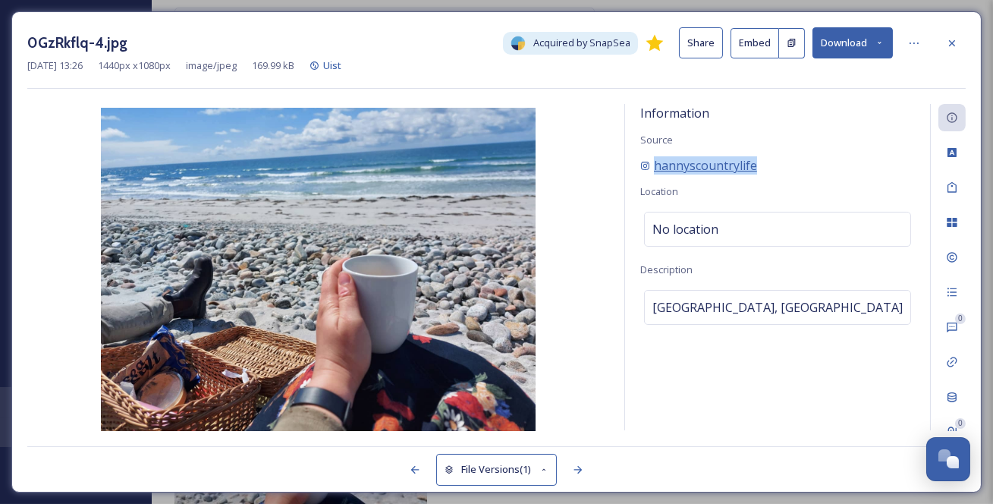
drag, startPoint x: 811, startPoint y: 177, endPoint x: 654, endPoint y: 181, distance: 157.0
click at [654, 174] on div "hannyscountrylife" at bounding box center [777, 165] width 275 height 18
copy span "hannyscountrylife"
click at [949, 30] on div at bounding box center [951, 43] width 27 height 27
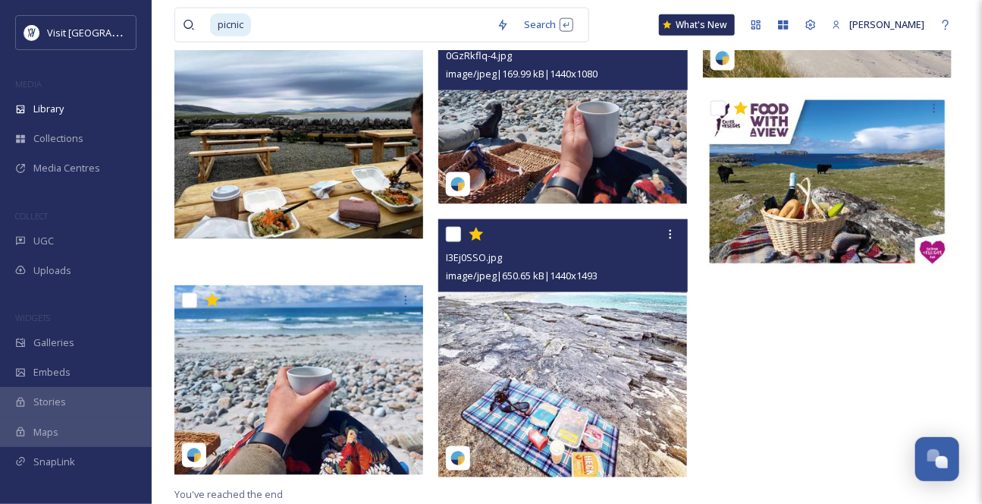
click at [582, 305] on img at bounding box center [562, 349] width 249 height 258
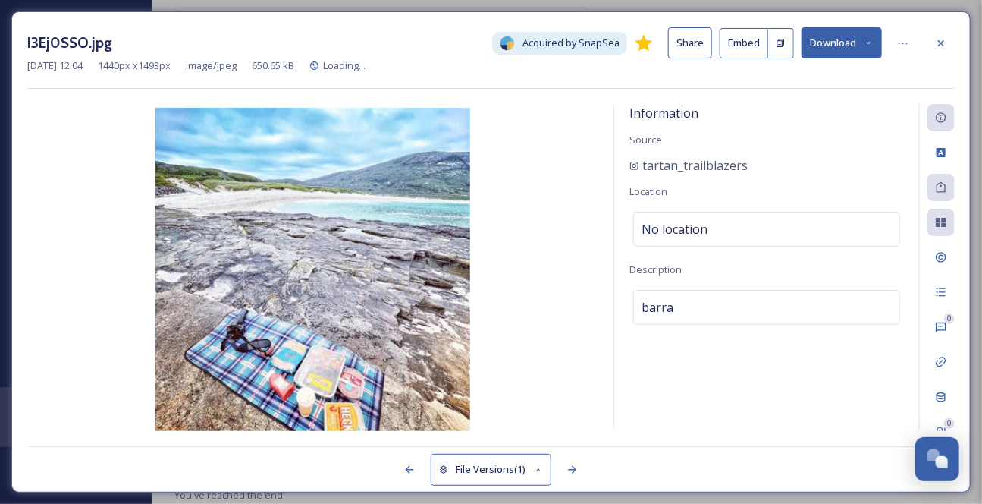
scroll to position [787, 0]
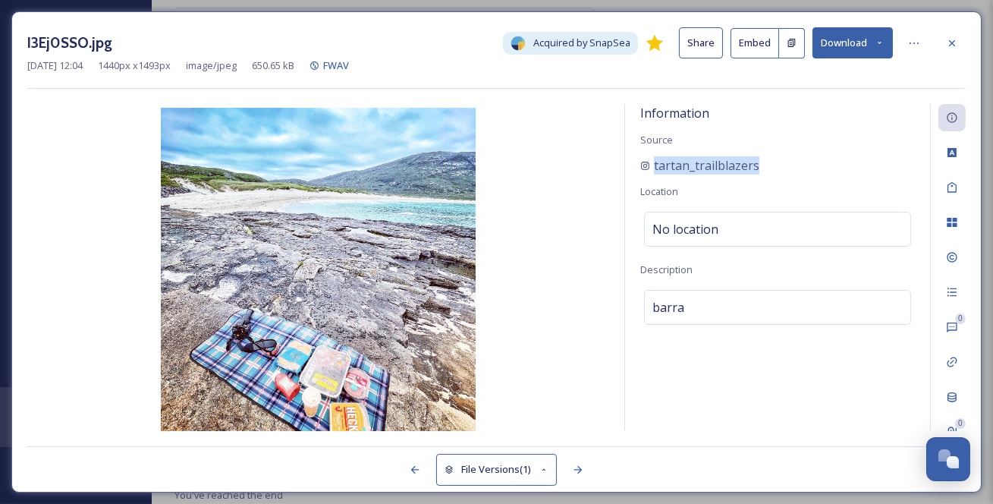
drag, startPoint x: 810, startPoint y: 185, endPoint x: 636, endPoint y: 188, distance: 173.7
click at [636, 188] on div "Information Source tartan_trailblazers Location No location Description barra" at bounding box center [777, 267] width 305 height 326
copy span "tartan_trailblazers"
click at [956, 41] on icon at bounding box center [952, 43] width 12 height 12
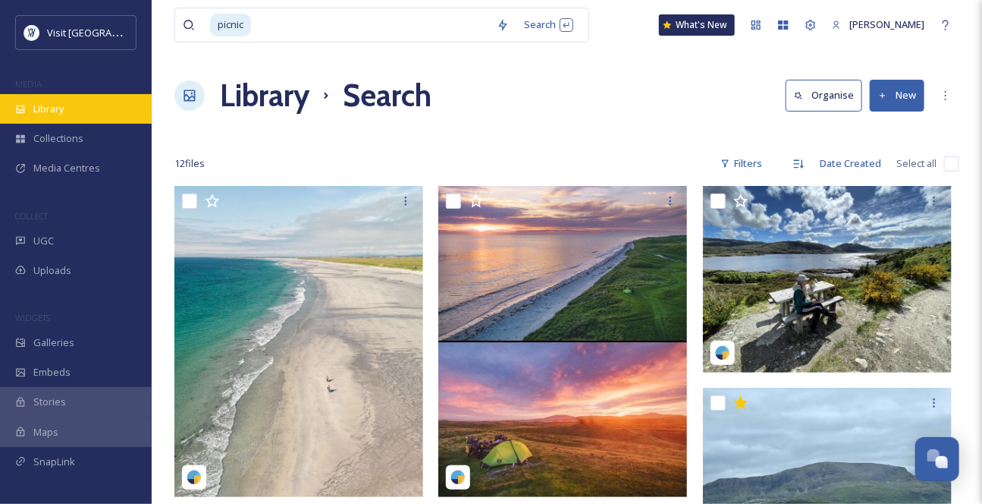
click at [63, 116] on span "Library" at bounding box center [48, 109] width 30 height 14
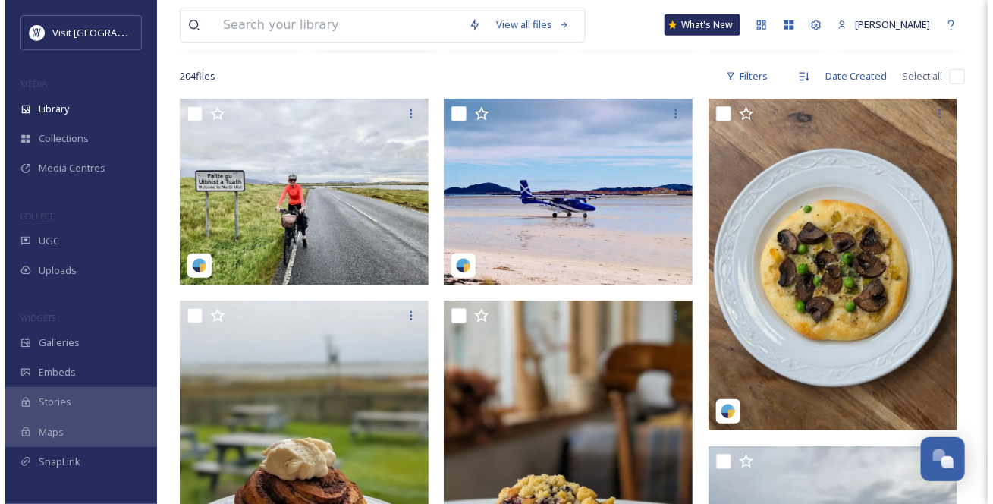
scroll to position [275, 0]
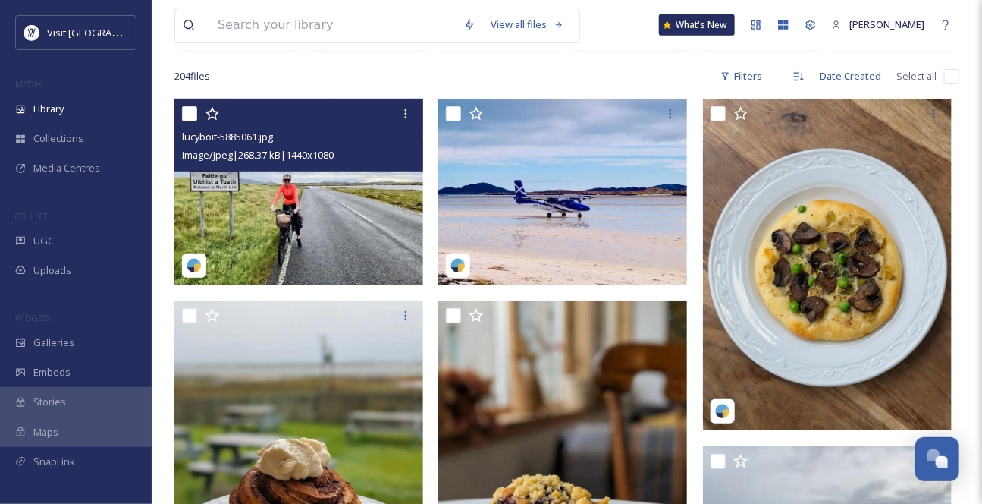
click at [323, 260] on img at bounding box center [298, 192] width 249 height 187
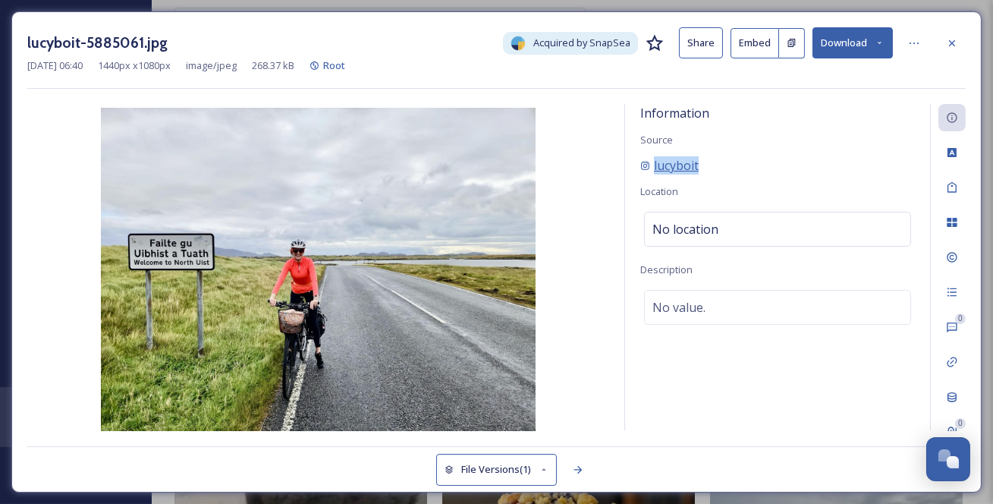
drag, startPoint x: 724, startPoint y: 185, endPoint x: 640, endPoint y: 187, distance: 84.2
click at [640, 174] on div "lucyboit" at bounding box center [777, 165] width 275 height 18
copy span "lucyboit"
click at [831, 45] on button "Download" at bounding box center [852, 42] width 80 height 31
drag, startPoint x: 823, startPoint y: 82, endPoint x: 815, endPoint y: 78, distance: 8.5
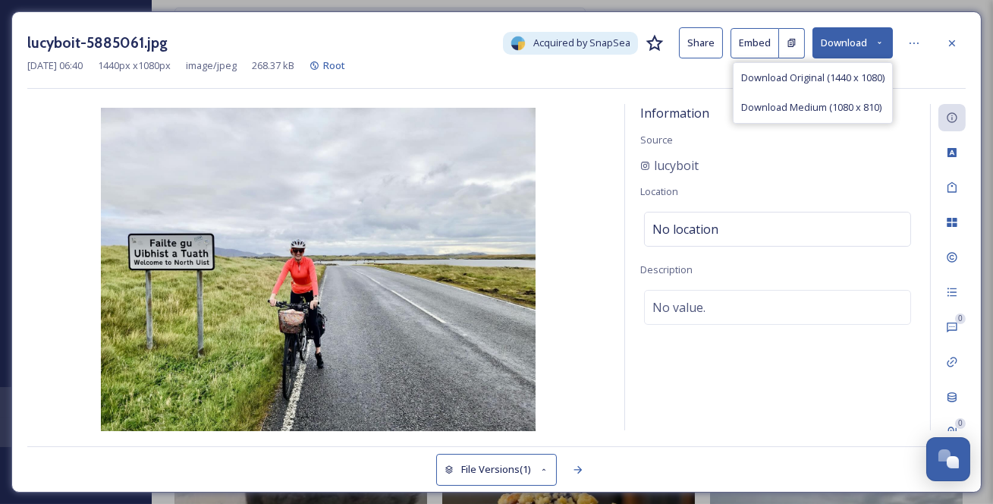
click at [822, 82] on span "Download Original (1440 x 1080)" at bounding box center [812, 78] width 143 height 14
